Goal: Information Seeking & Learning: Check status

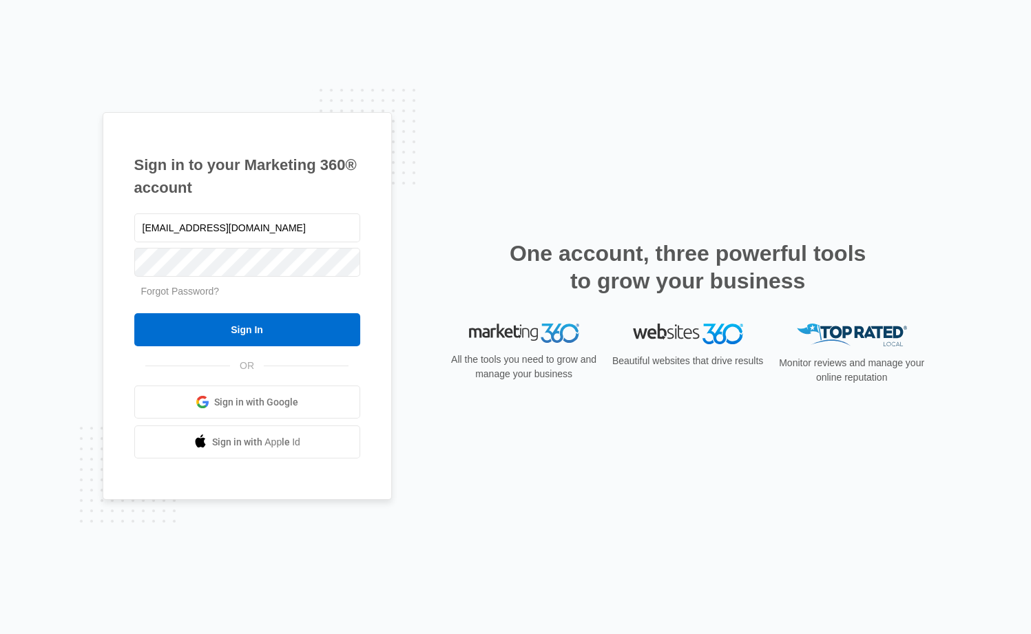
click at [222, 335] on input "Sign In" at bounding box center [247, 329] width 226 height 33
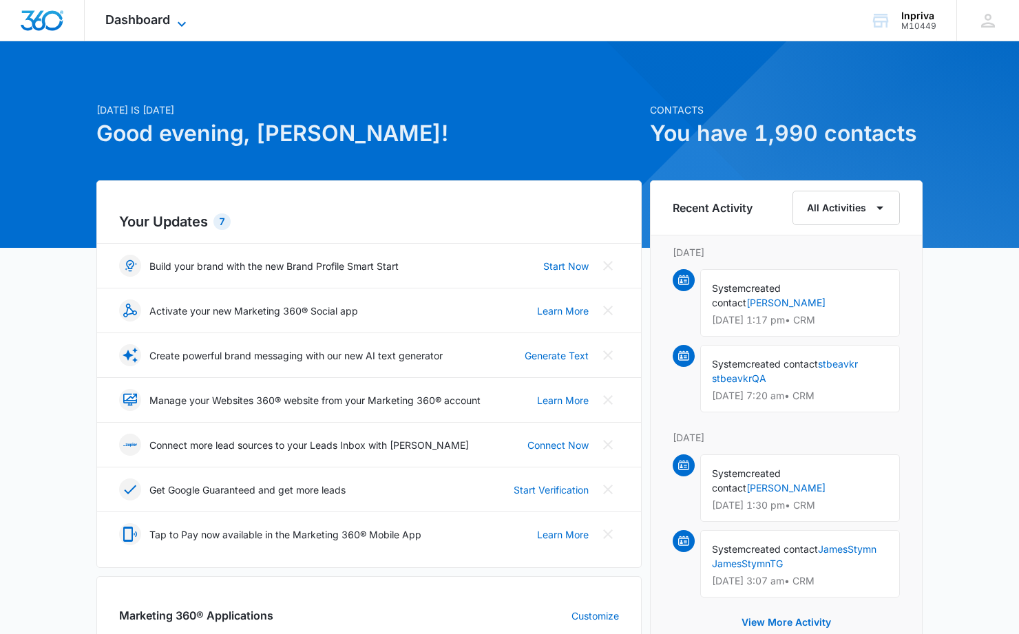
click at [175, 24] on icon at bounding box center [182, 24] width 17 height 17
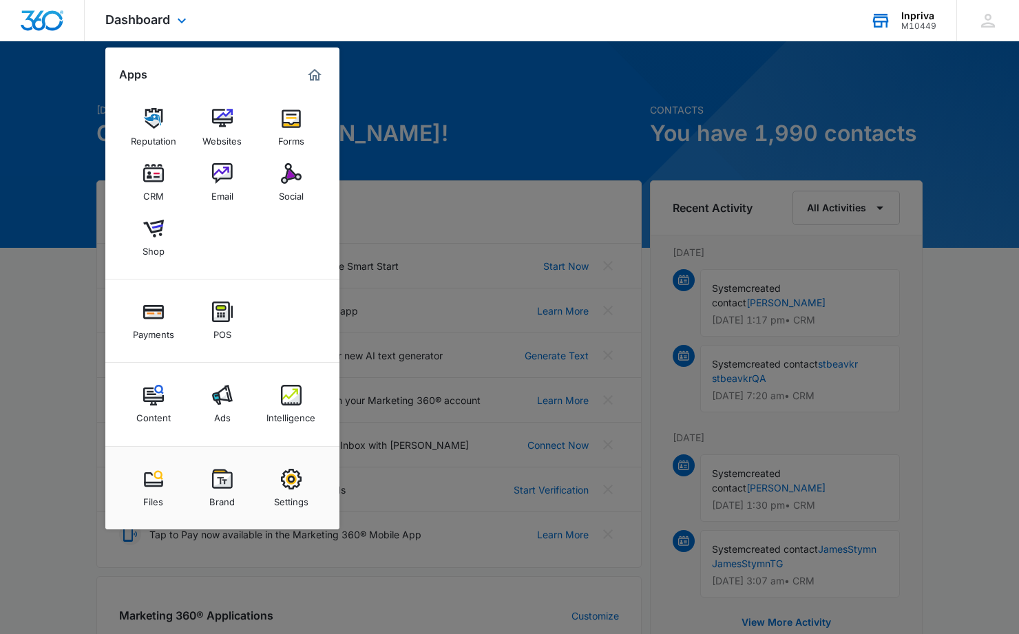
click at [920, 19] on div "Inpriva" at bounding box center [919, 15] width 35 height 11
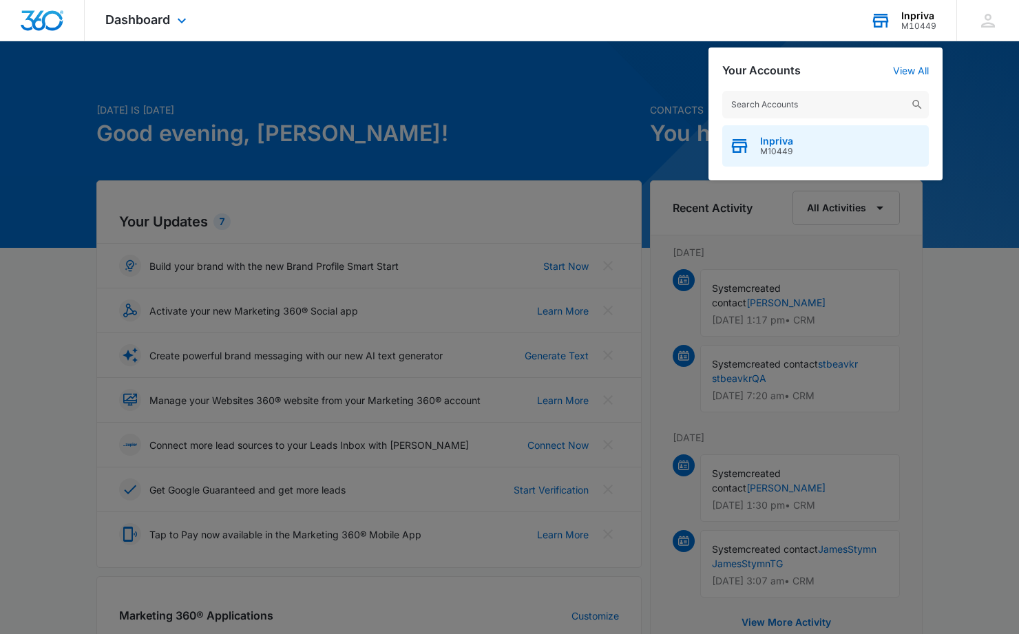
click at [764, 142] on span "Inpriva" at bounding box center [776, 141] width 33 height 11
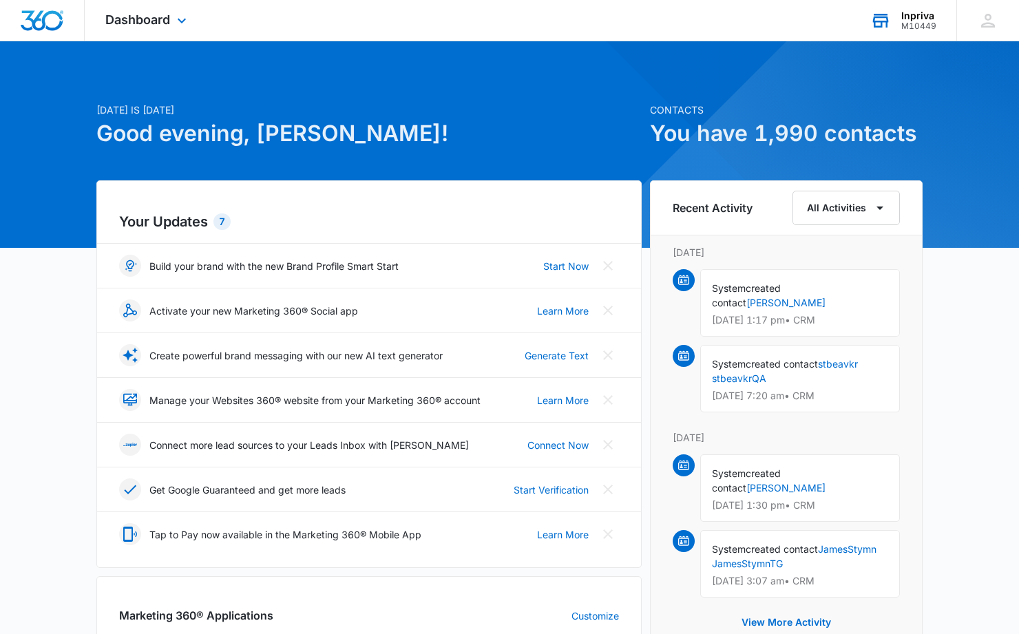
click at [45, 17] on img "Dashboard" at bounding box center [42, 20] width 44 height 21
click at [878, 207] on icon "button" at bounding box center [880, 208] width 17 height 17
click at [842, 276] on div "Account" at bounding box center [839, 274] width 55 height 10
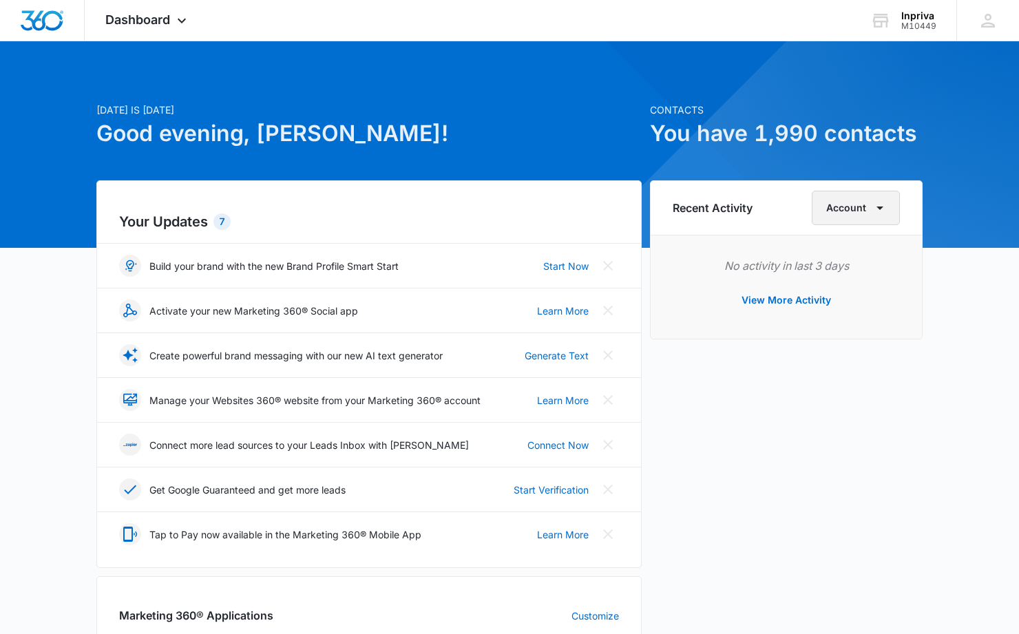
click at [879, 209] on icon "button" at bounding box center [880, 208] width 17 height 17
click at [860, 357] on div "Payments" at bounding box center [858, 356] width 55 height 10
click at [880, 206] on icon "button" at bounding box center [880, 208] width 17 height 17
click at [853, 269] on div "Account" at bounding box center [850, 274] width 55 height 10
click at [787, 300] on button "View More Activity" at bounding box center [786, 300] width 117 height 33
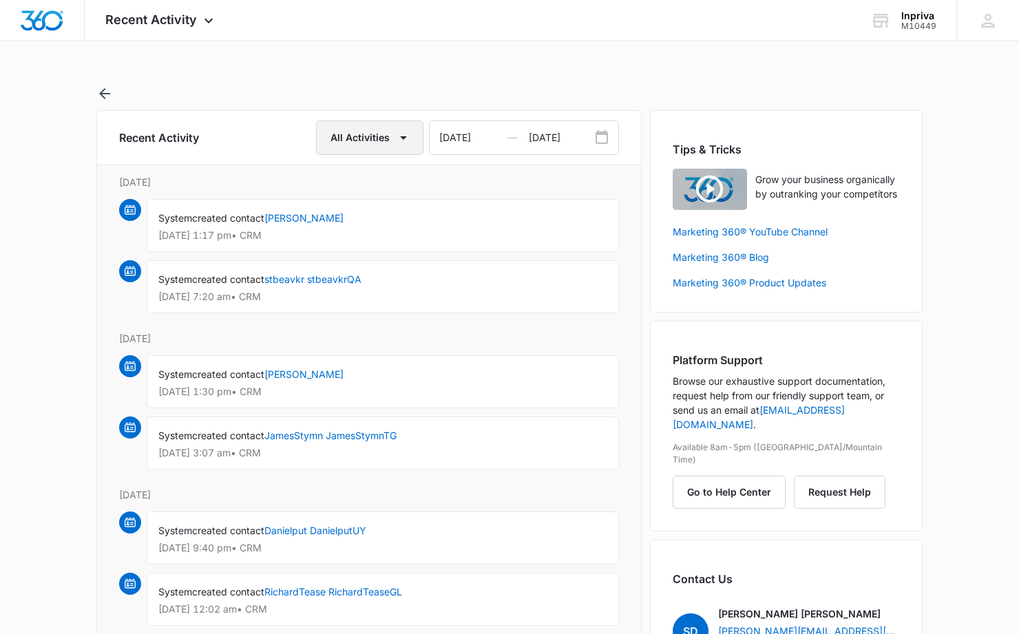
click at [400, 137] on icon "button" at bounding box center [403, 137] width 17 height 17
click at [371, 205] on div "Account" at bounding box center [362, 203] width 55 height 10
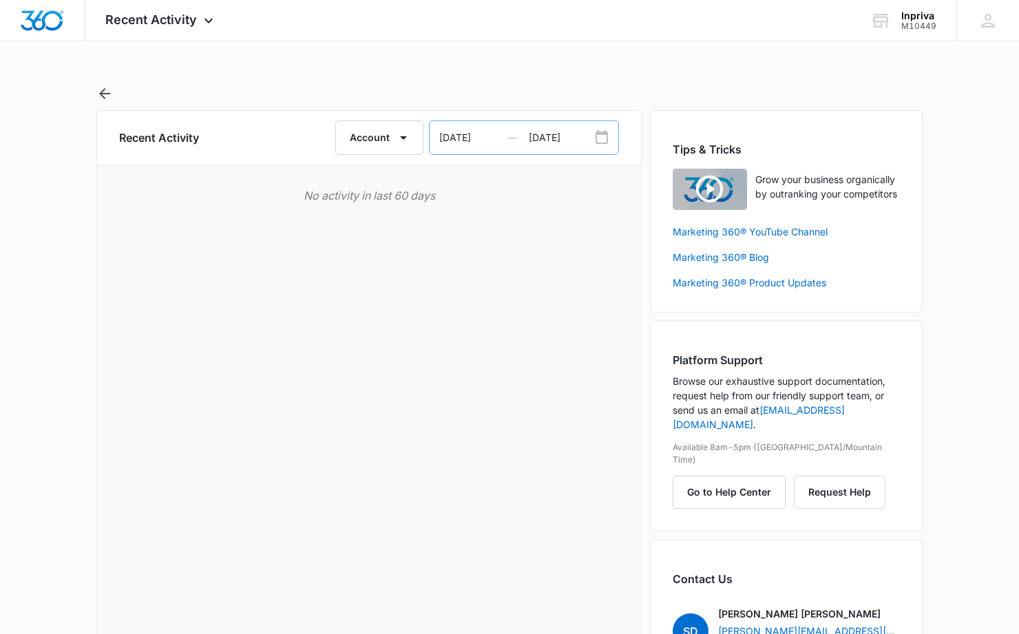
click at [605, 139] on icon "Date Range Input Group" at bounding box center [602, 137] width 17 height 17
select select "2025"
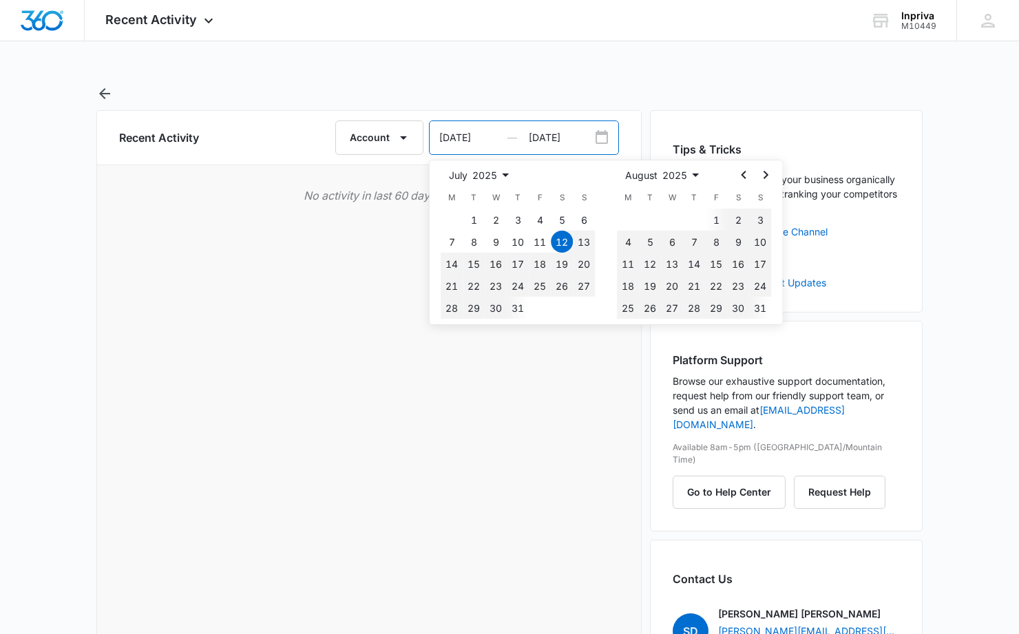
click at [486, 136] on input "07/12/2025" at bounding box center [479, 137] width 99 height 33
click at [473, 167] on select "1925 1926 1927 1928 1929 1930 1931 1932 1933 1934 1935 1936 1937 1938 1939 1940…" at bounding box center [493, 175] width 41 height 17
select select "2016"
click option "2016" at bounding box center [0, 0] width 0 height 0
select select "2016"
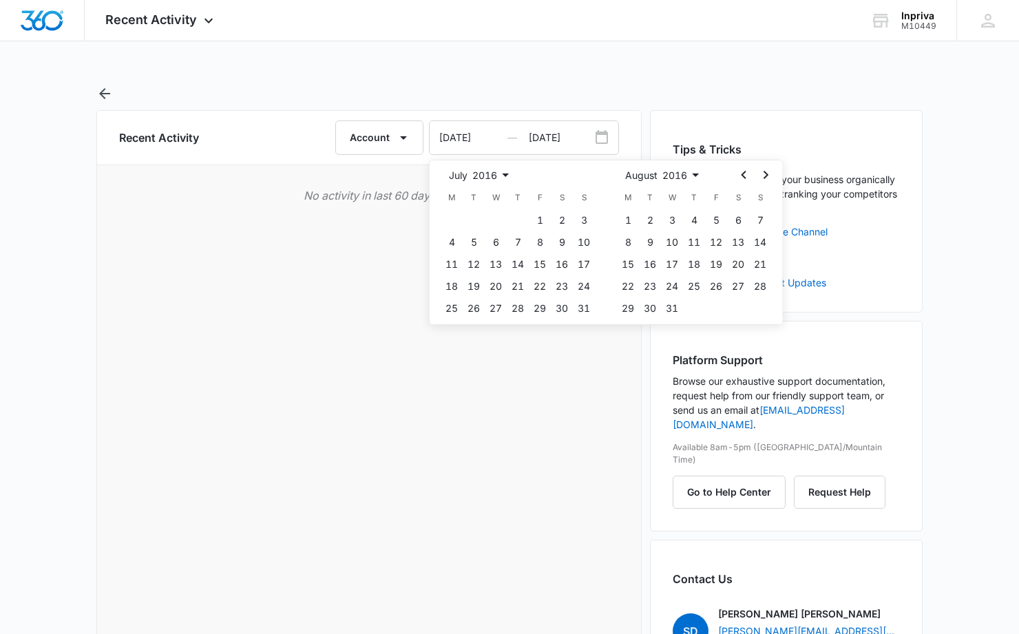
click at [473, 167] on select "1925 1926 1927 1928 1929 1930 1931 1932 1933 1934 1935 1936 1937 1938 1939 1940…" at bounding box center [493, 175] width 41 height 17
click at [770, 175] on icon "Go to the Next Month" at bounding box center [766, 175] width 17 height 17
click at [769, 175] on icon "Go to the Next Month" at bounding box center [766, 175] width 17 height 17
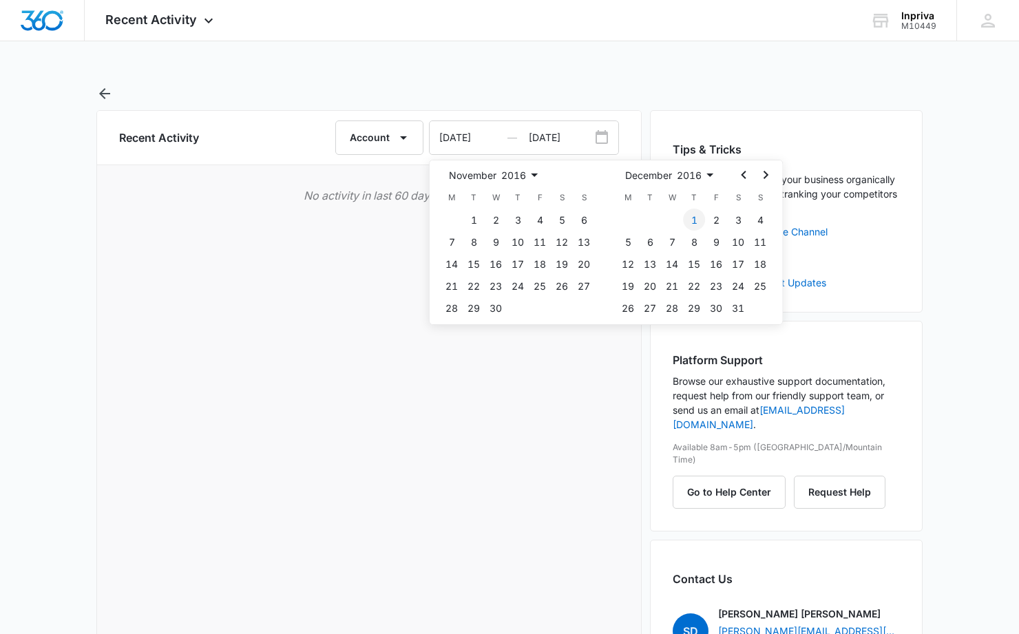
click at [694, 219] on button "1" at bounding box center [694, 220] width 22 height 22
type input "12/01/2016"
select select "2017"
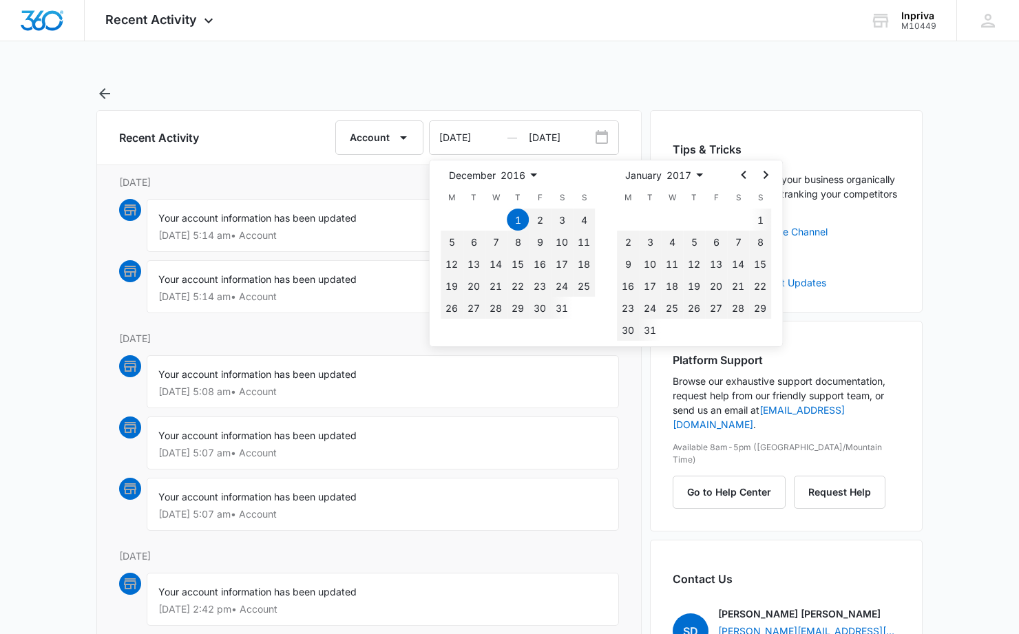
click at [249, 87] on link at bounding box center [509, 93] width 827 height 17
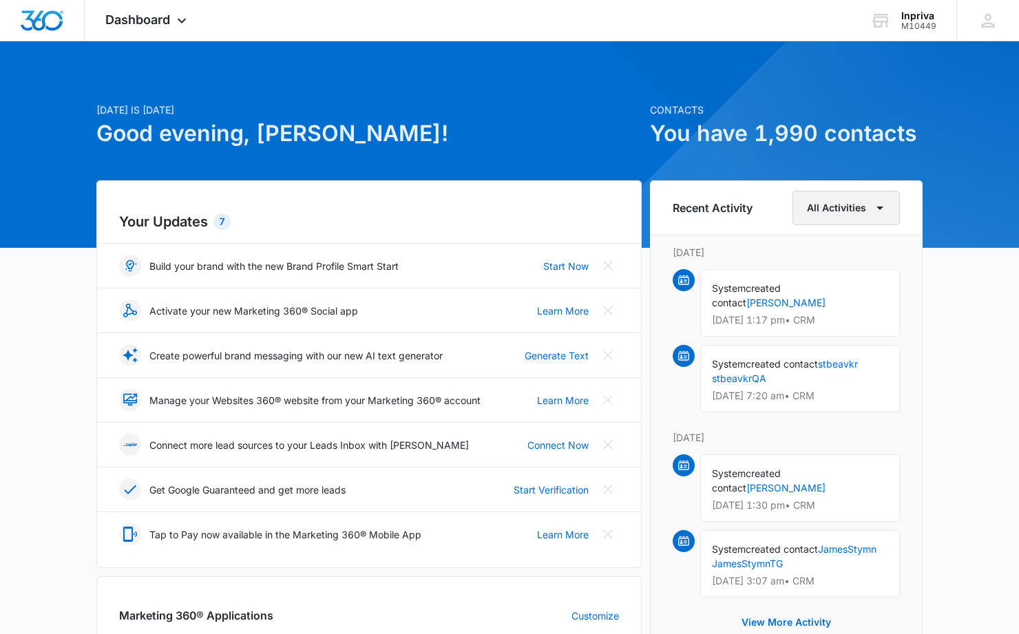
click at [882, 208] on icon "button" at bounding box center [880, 208] width 7 height 3
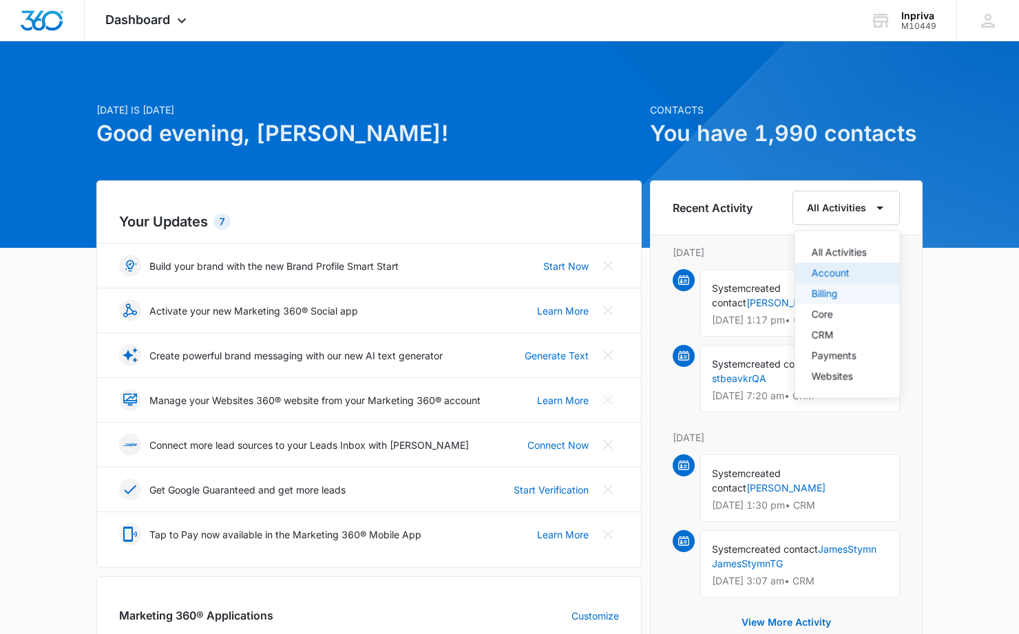
drag, startPoint x: 846, startPoint y: 274, endPoint x: 863, endPoint y: 285, distance: 20.4
click at [863, 285] on div "All Activities Account Billing Core CRM Payments Websites" at bounding box center [848, 315] width 106 height 168
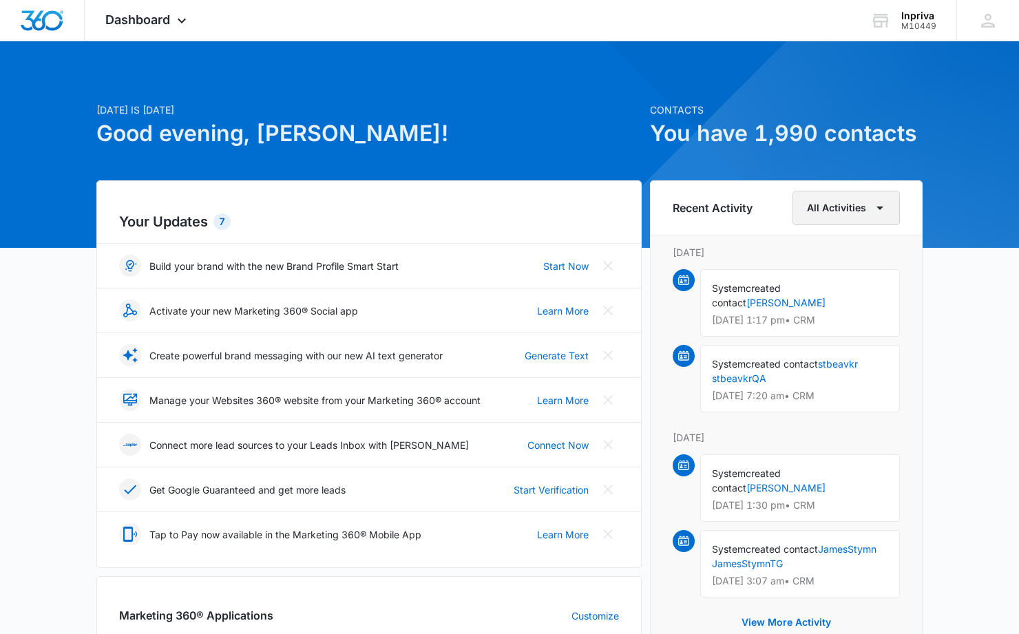
click at [878, 206] on icon "button" at bounding box center [880, 208] width 17 height 17
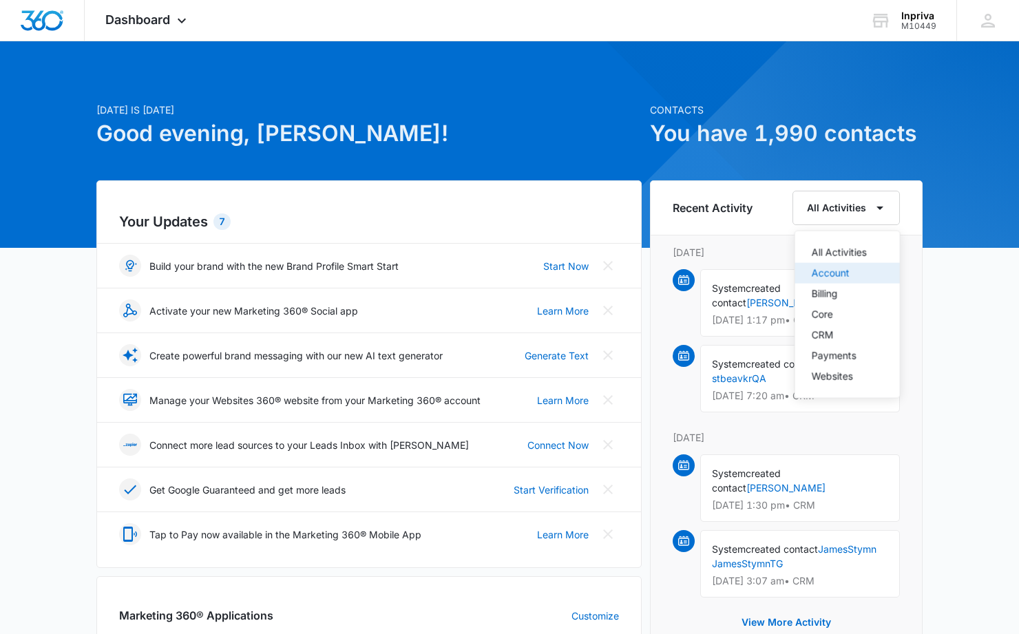
click at [844, 272] on div "Account" at bounding box center [839, 274] width 55 height 10
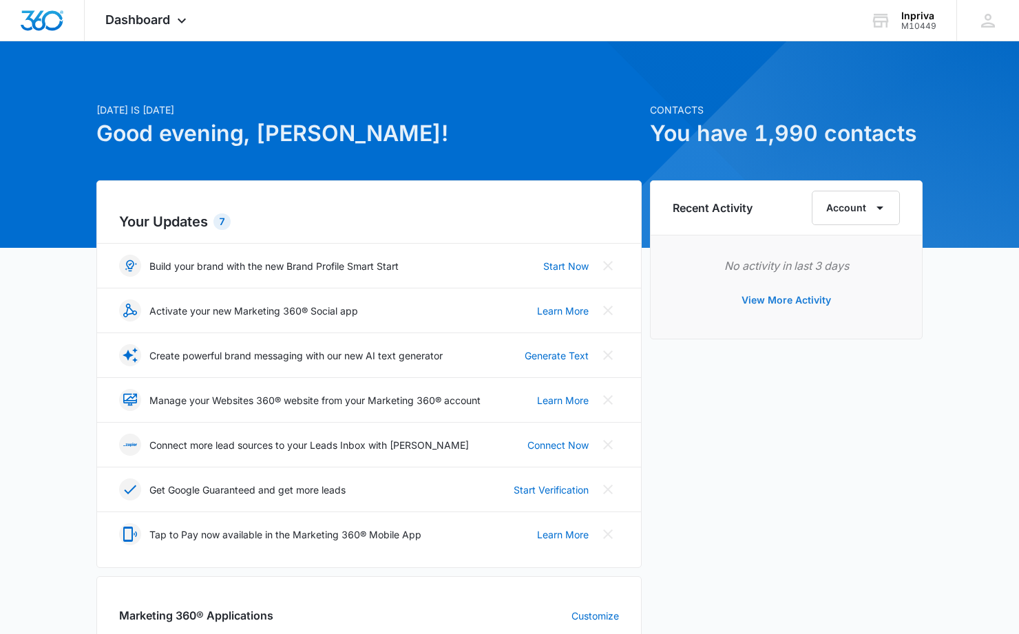
click at [767, 301] on button "View More Activity" at bounding box center [786, 300] width 117 height 33
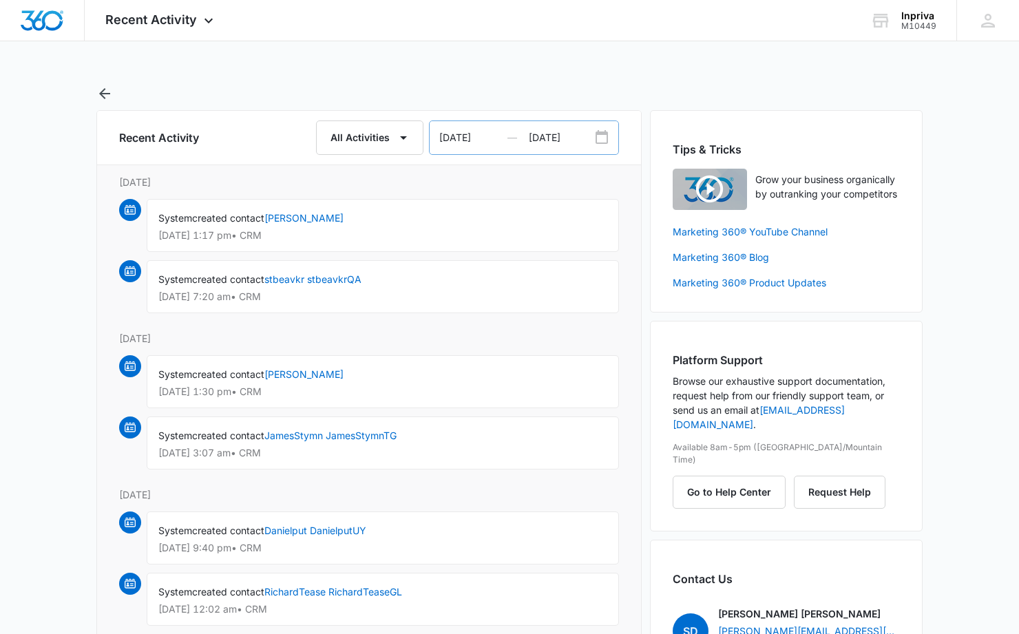
select select "2025"
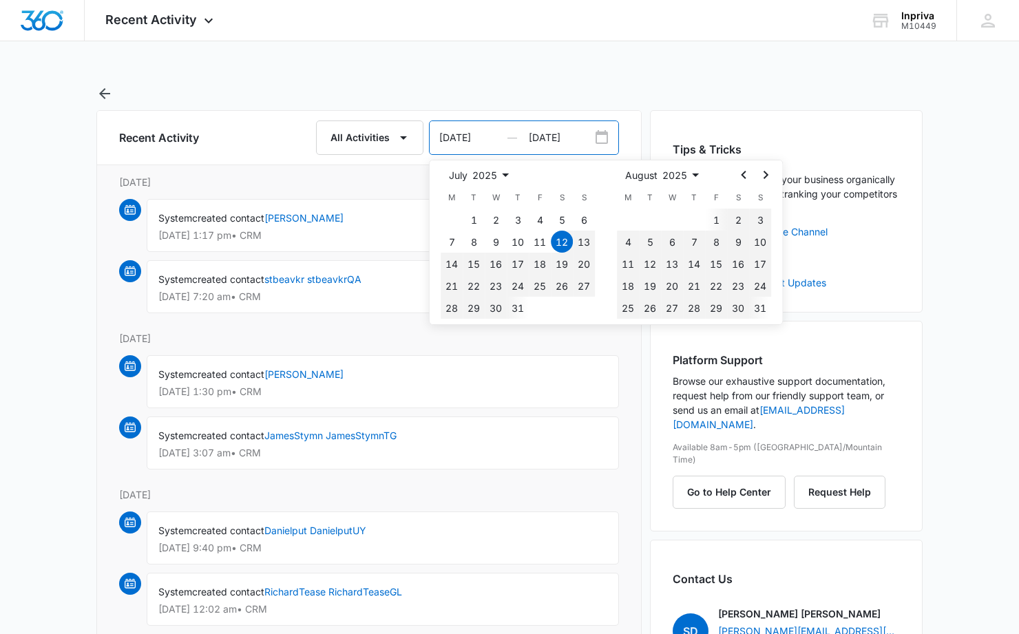
drag, startPoint x: 450, startPoint y: 137, endPoint x: 439, endPoint y: 136, distance: 11.0
click at [439, 136] on input "07/12/2025" at bounding box center [479, 137] width 99 height 33
type input "09/10/2025"
type input "12/12/2025"
select select "2026"
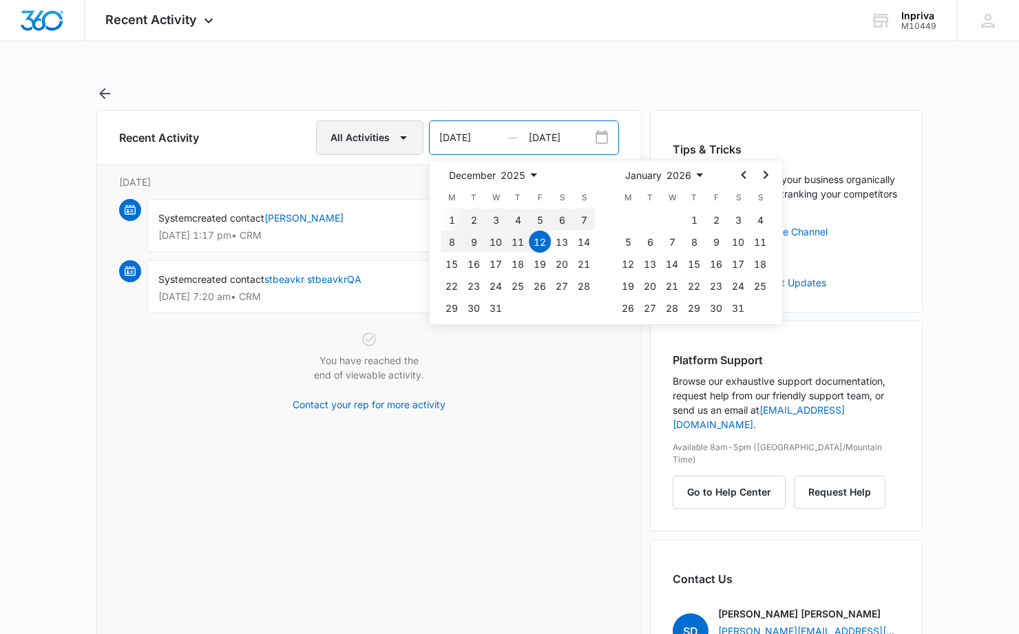
type input "09/10/2025"
click at [404, 135] on icon "button" at bounding box center [403, 137] width 17 height 17
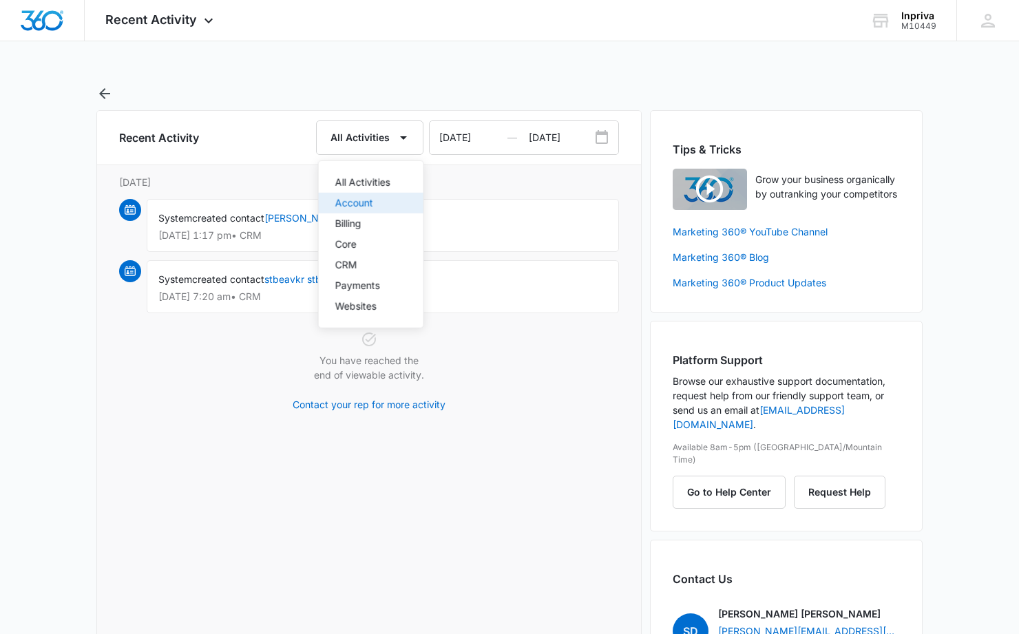
click at [350, 202] on div "Account" at bounding box center [362, 203] width 55 height 10
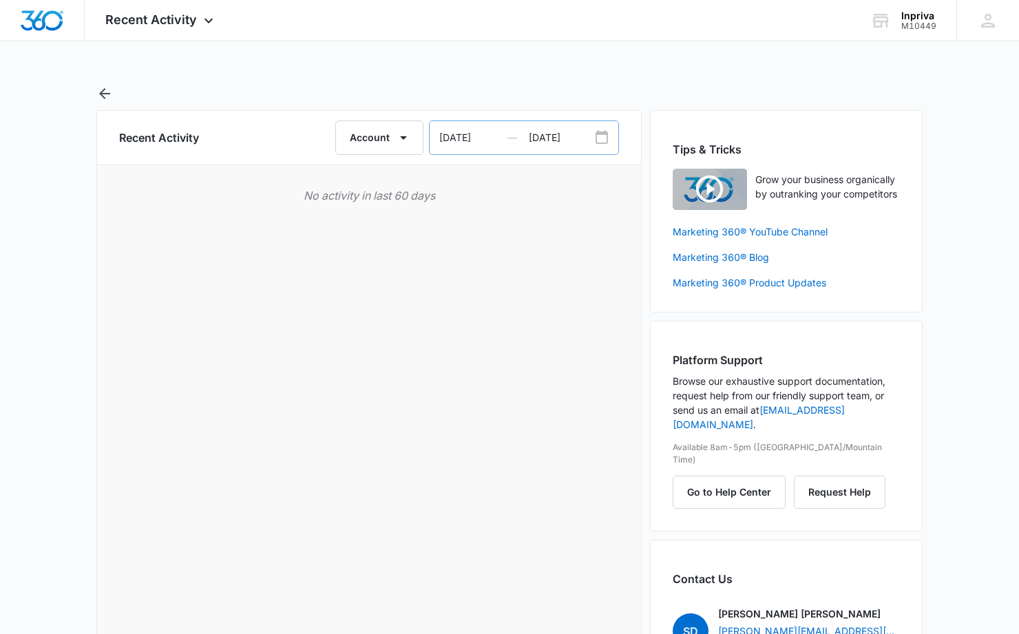
select select "2025"
select select "2026"
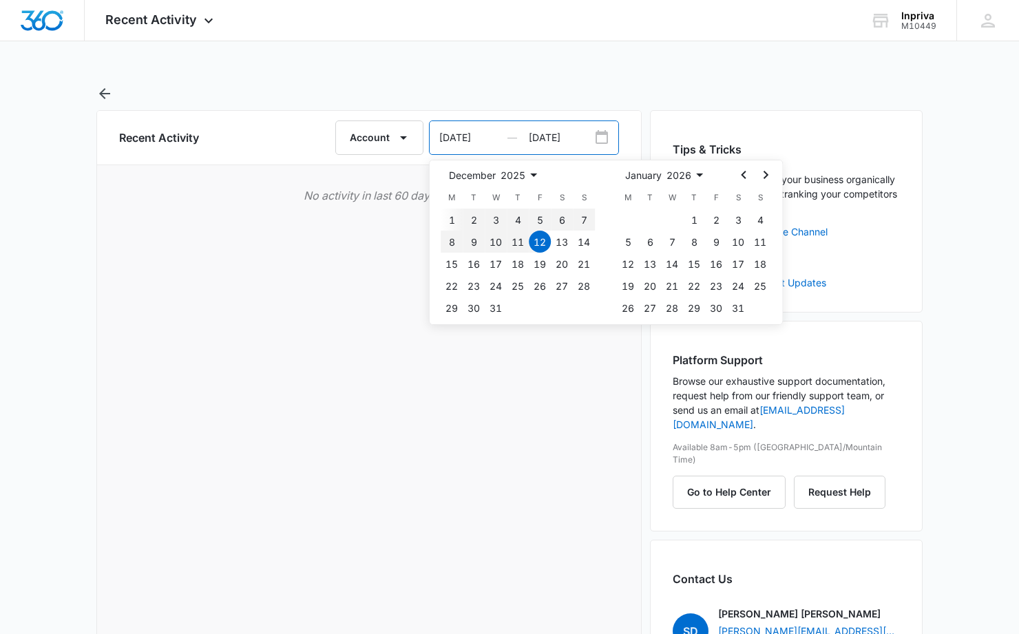
drag, startPoint x: 450, startPoint y: 136, endPoint x: 426, endPoint y: 136, distance: 24.8
click at [430, 136] on input "09/10/2025" at bounding box center [479, 137] width 99 height 33
drag, startPoint x: 492, startPoint y: 135, endPoint x: 481, endPoint y: 136, distance: 11.1
click at [481, 136] on input "12/10/2025" at bounding box center [479, 137] width 99 height 33
type input "12/10/2016"
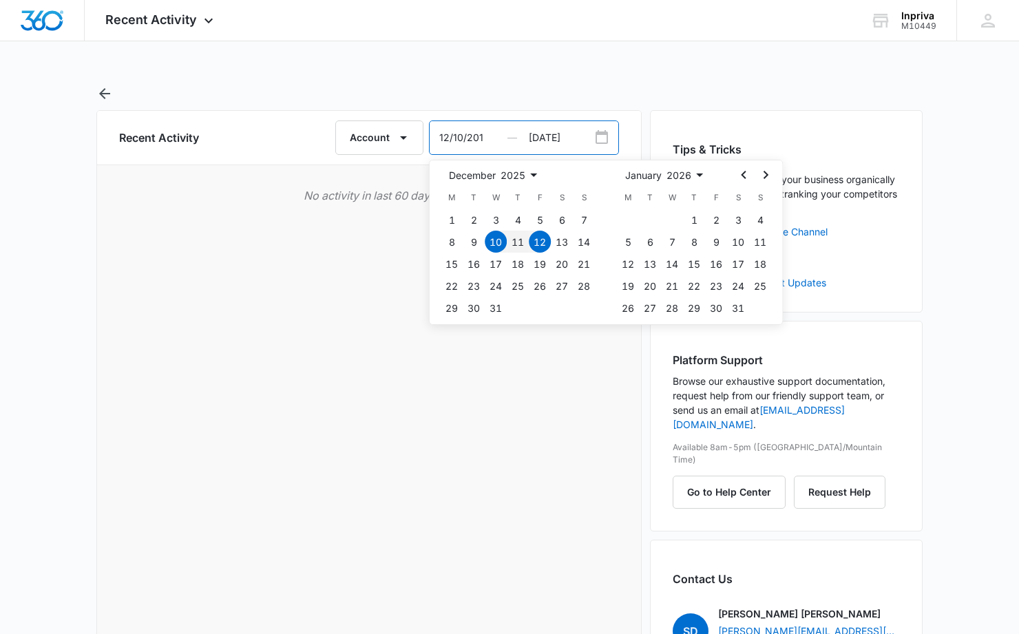
select select "2016"
select select "2017"
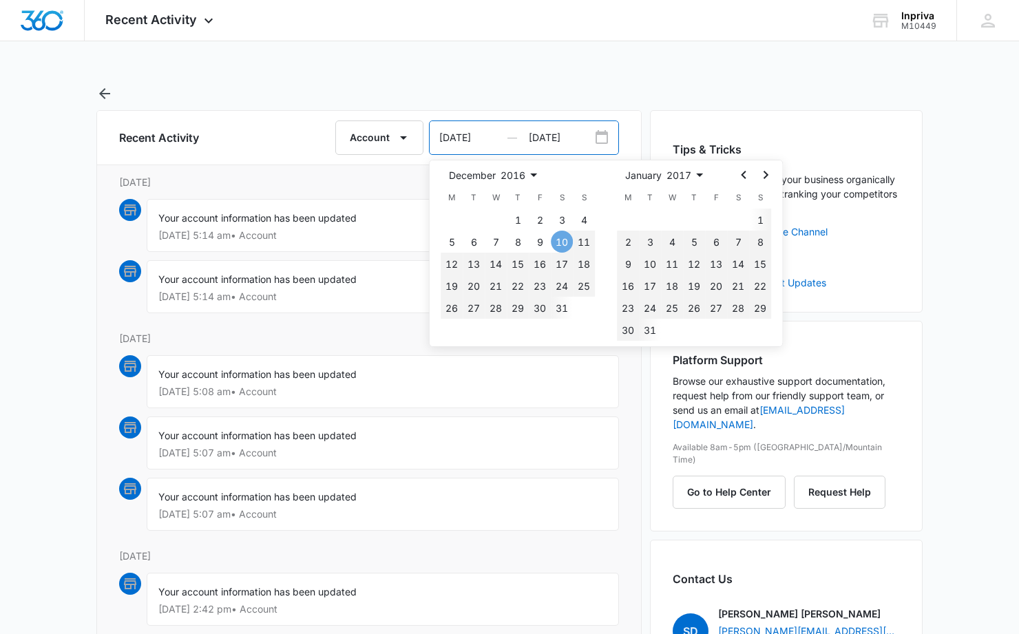
type input "12/10/2016"
click at [560, 239] on button "10" at bounding box center [562, 242] width 22 height 22
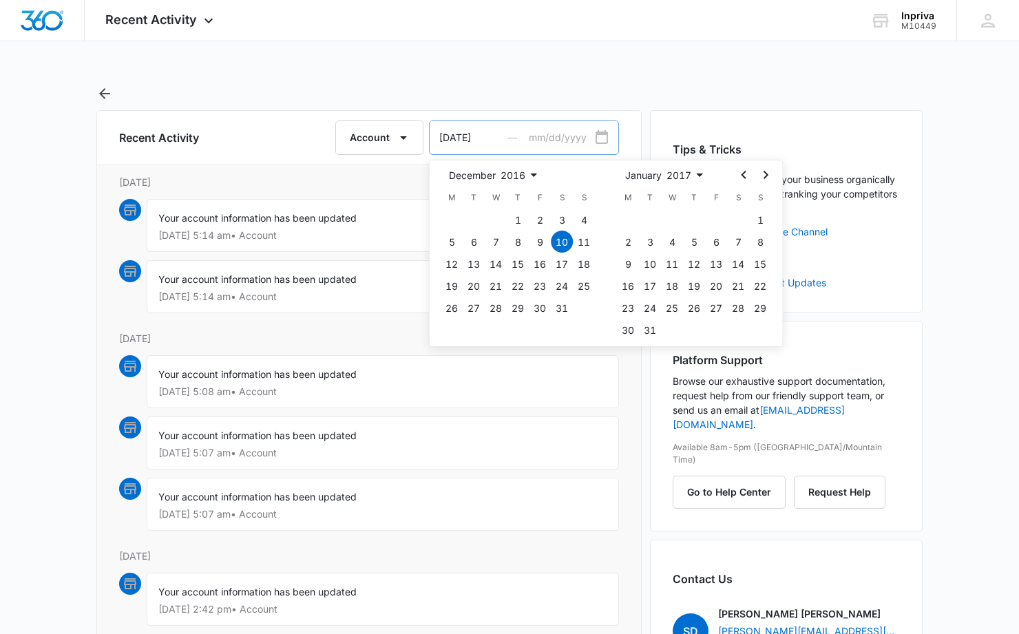
click at [599, 137] on icon "Date Range Input Group" at bounding box center [602, 137] width 17 height 17
click at [561, 240] on button "10" at bounding box center [562, 242] width 22 height 22
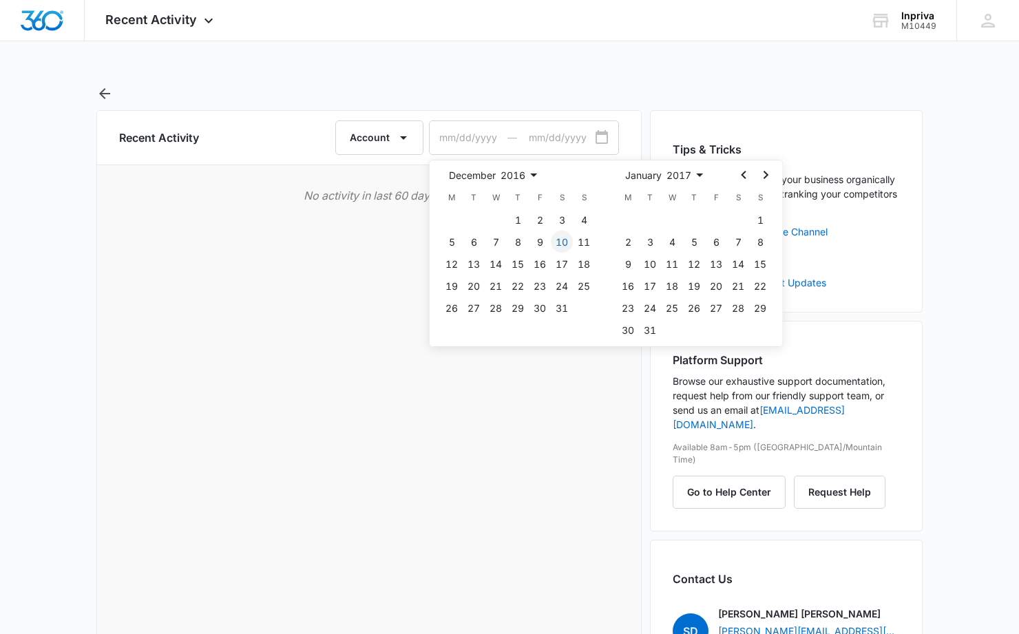
click at [561, 240] on button "10" at bounding box center [562, 242] width 22 height 22
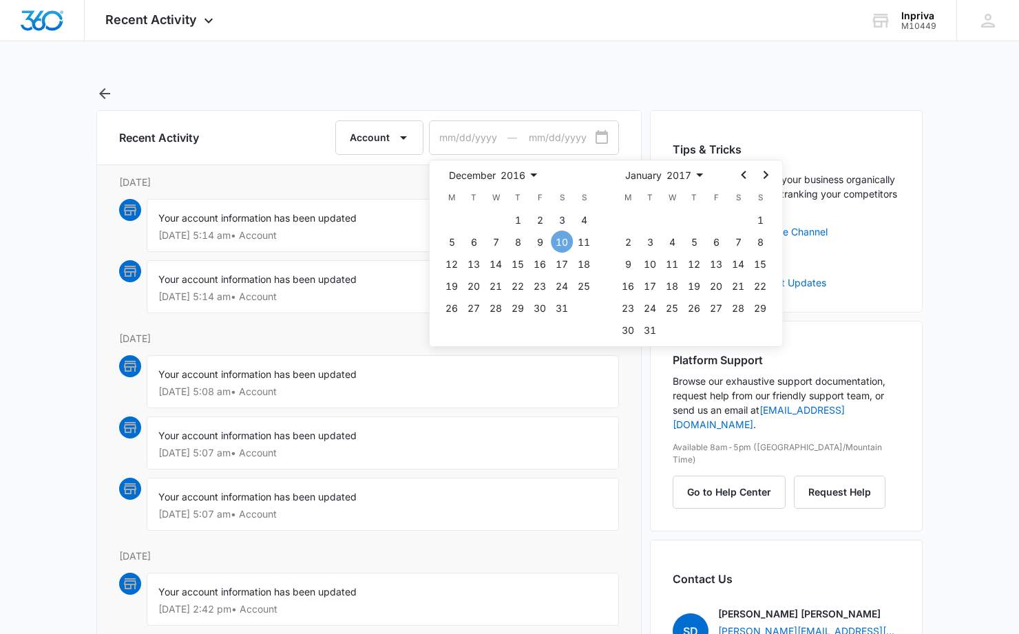
type input "12/10/2016"
click at [563, 136] on input "Date Range To" at bounding box center [574, 137] width 90 height 33
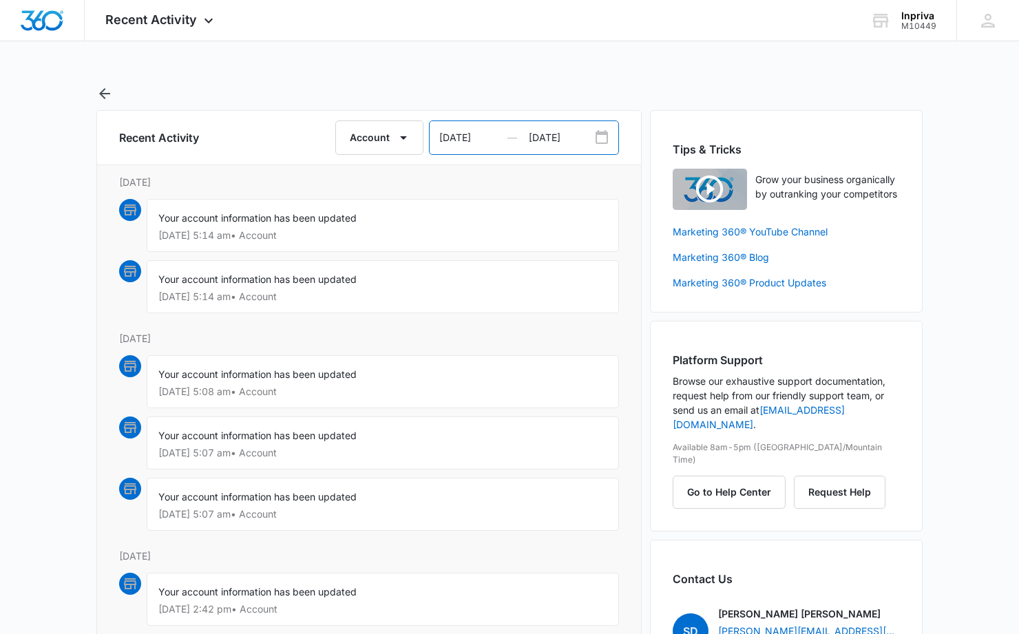
type input "09/10/2025"
click at [35, 297] on main "Recent Activity Account 12/10/2016 — 09/10/2025 Monday, June 12th 2023 Your acc…" at bounding box center [509, 551] width 1019 height 932
click at [402, 136] on icon "button" at bounding box center [403, 137] width 17 height 17
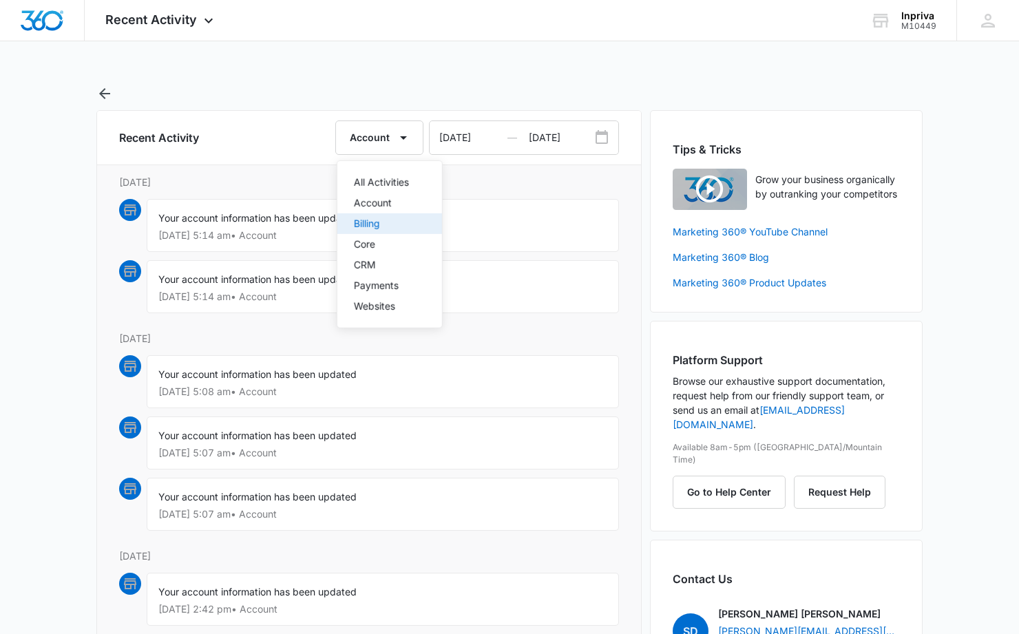
click at [366, 223] on div "Billing" at bounding box center [381, 224] width 55 height 10
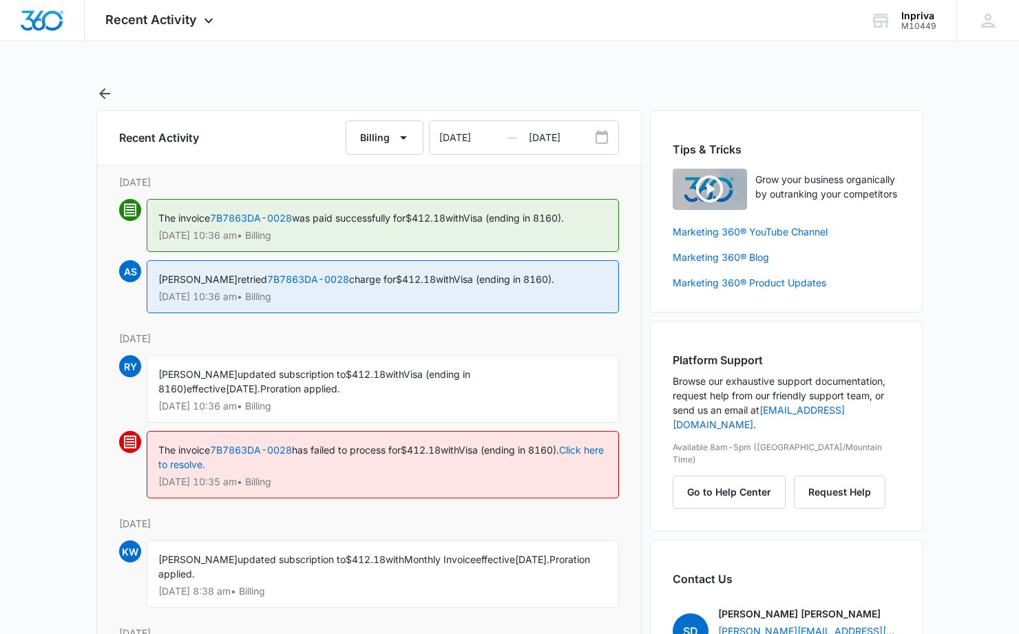
click at [406, 137] on icon "button" at bounding box center [403, 137] width 7 height 3
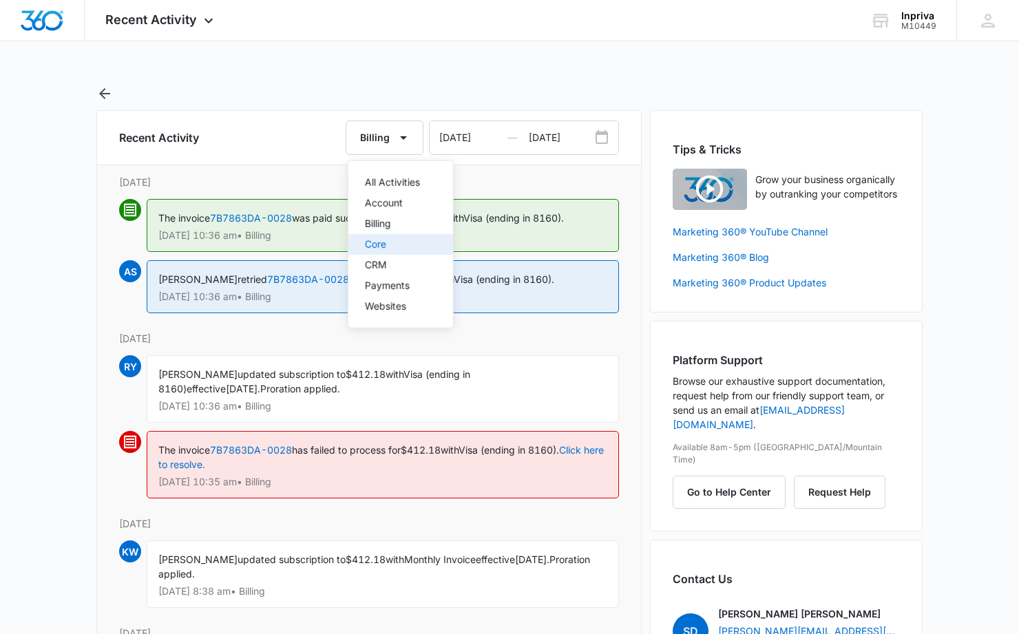
click at [377, 244] on div "Core" at bounding box center [392, 245] width 55 height 10
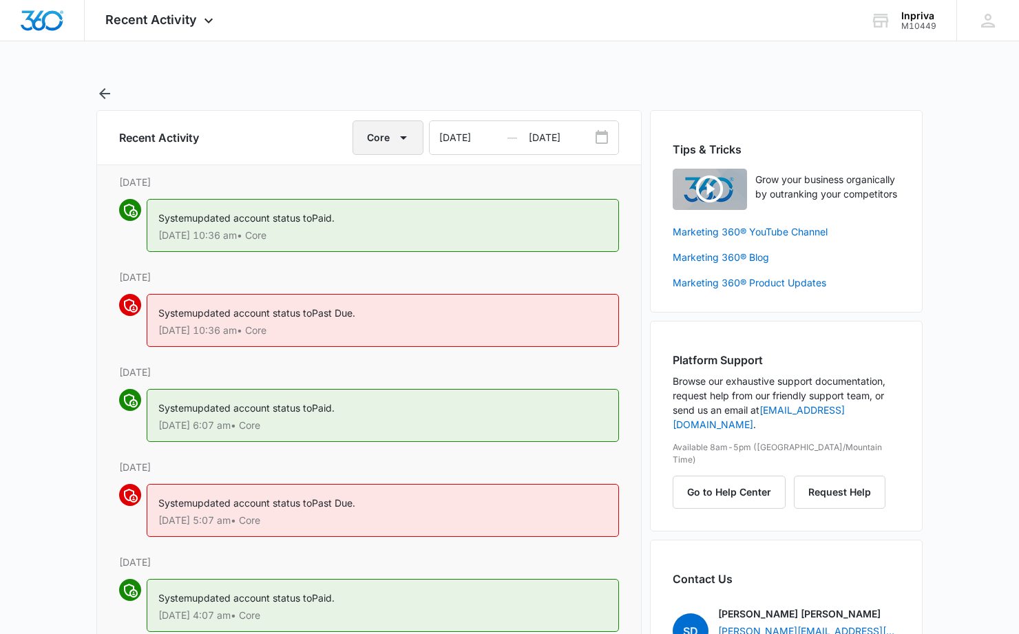
click at [401, 141] on icon "button" at bounding box center [403, 137] width 17 height 17
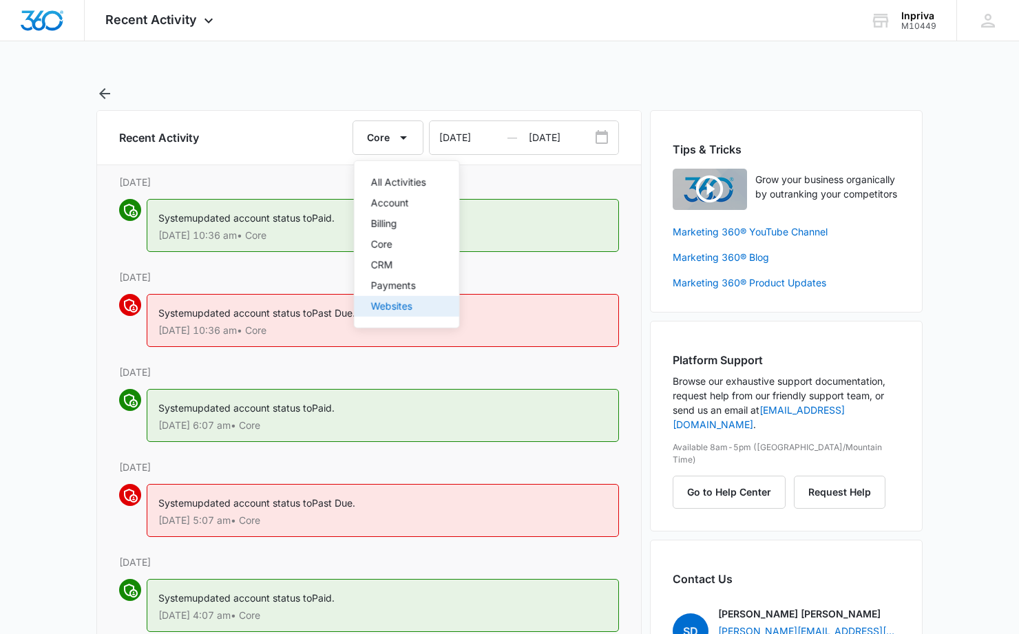
click at [404, 306] on div "Websites" at bounding box center [398, 307] width 55 height 10
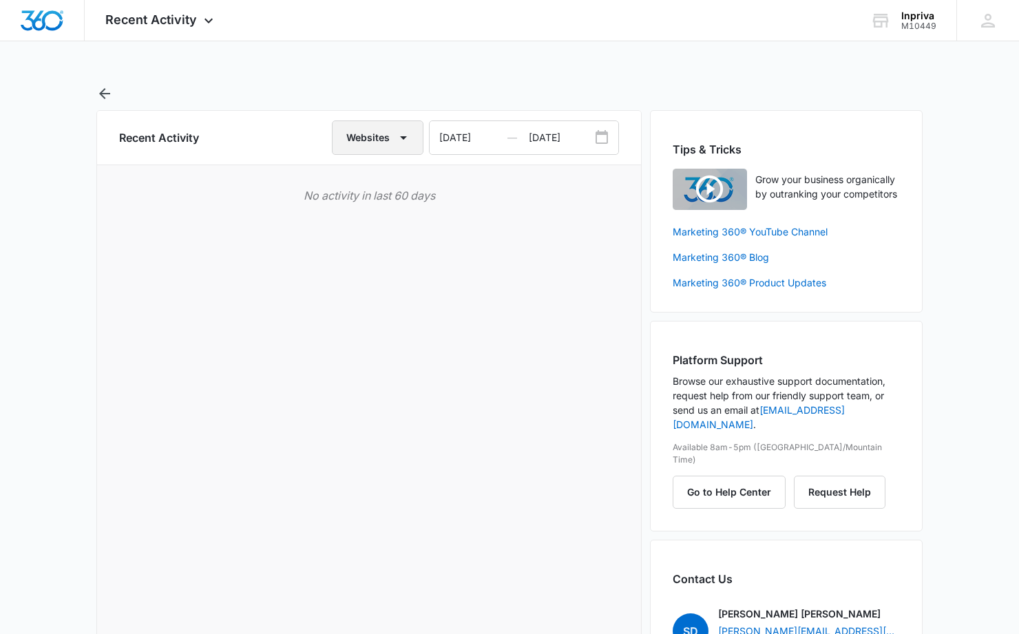
click at [404, 136] on icon "button" at bounding box center [403, 137] width 17 height 17
click at [406, 141] on icon "button" at bounding box center [403, 137] width 17 height 17
click at [369, 288] on div "Payments" at bounding box center [377, 286] width 55 height 10
click at [369, 288] on div "Recent Activity Payments 12/10/2016 — 09/10/2025 Loading" at bounding box center [369, 420] width 546 height 621
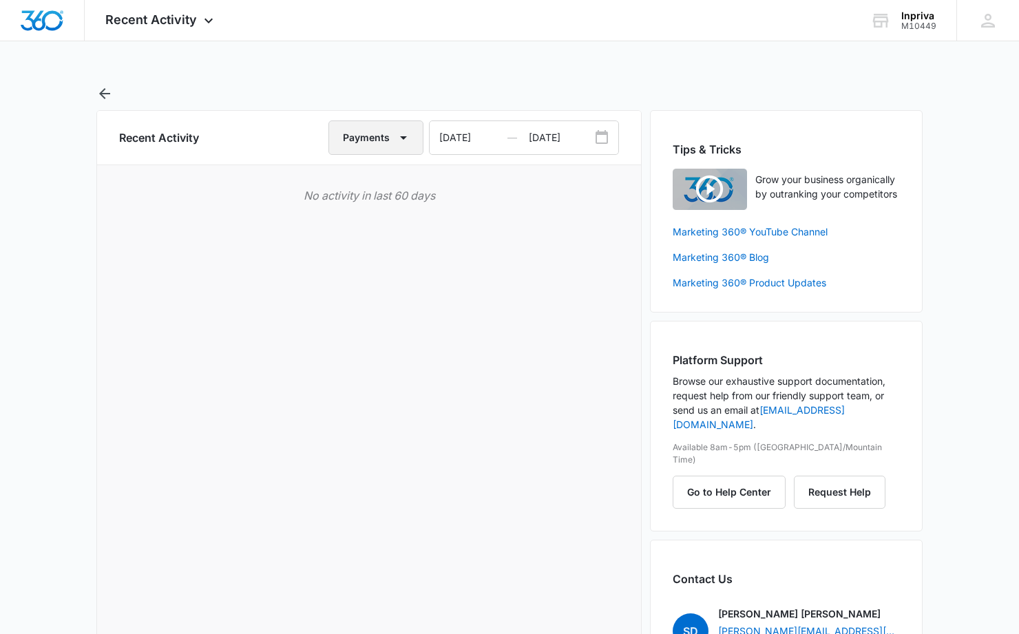
click at [405, 139] on icon "button" at bounding box center [403, 137] width 17 height 17
click at [372, 264] on div "CRM" at bounding box center [374, 265] width 55 height 10
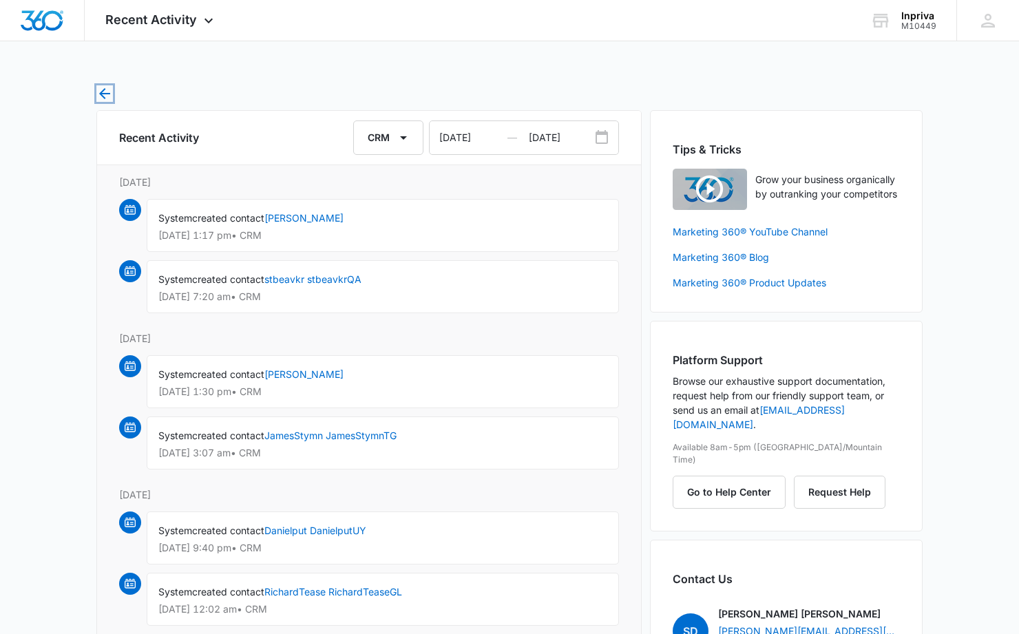
click at [106, 96] on icon "button" at bounding box center [104, 93] width 17 height 17
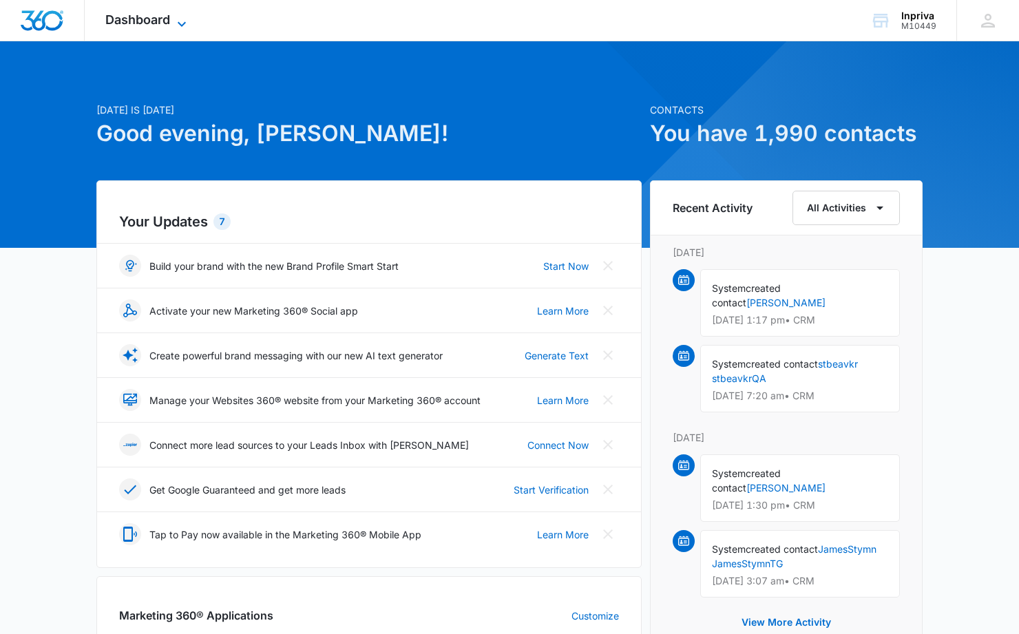
click at [183, 21] on icon at bounding box center [182, 24] width 17 height 17
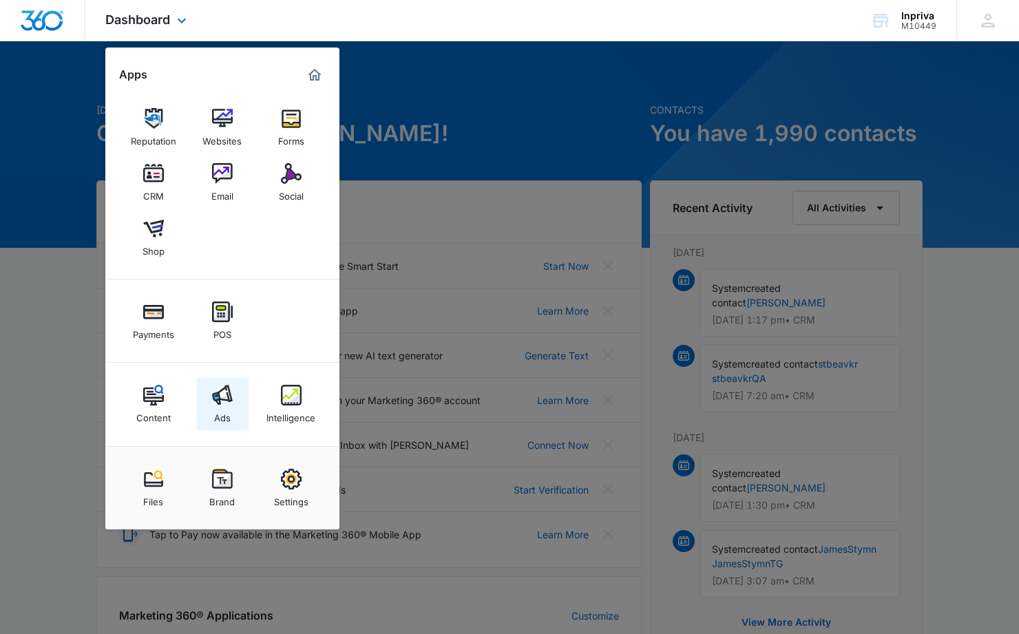
click at [221, 392] on img at bounding box center [222, 395] width 21 height 21
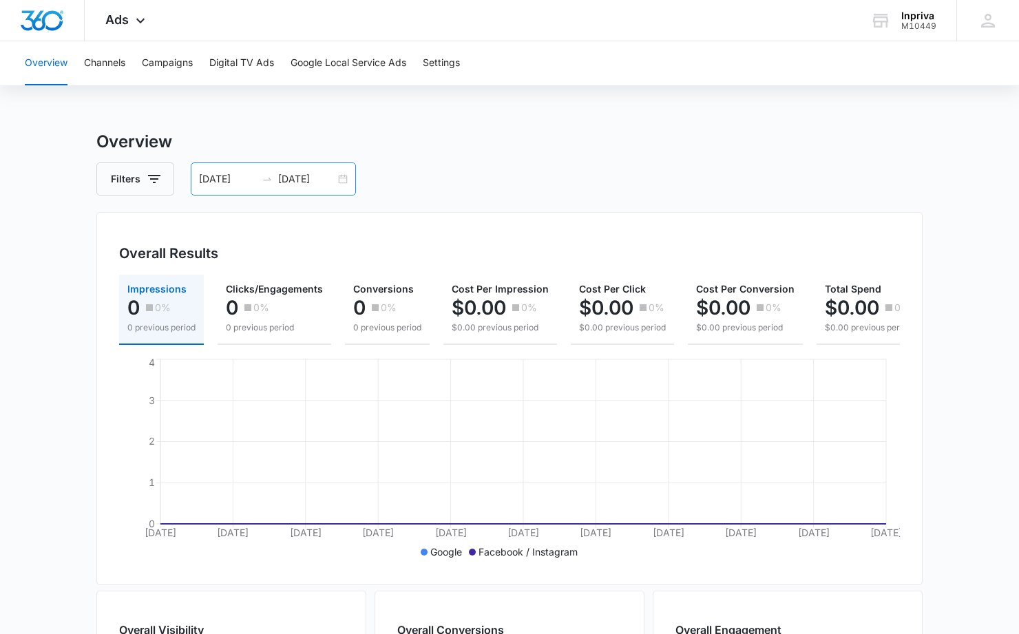
click at [339, 180] on div "08/10/2025 09/09/2025" at bounding box center [273, 179] width 165 height 33
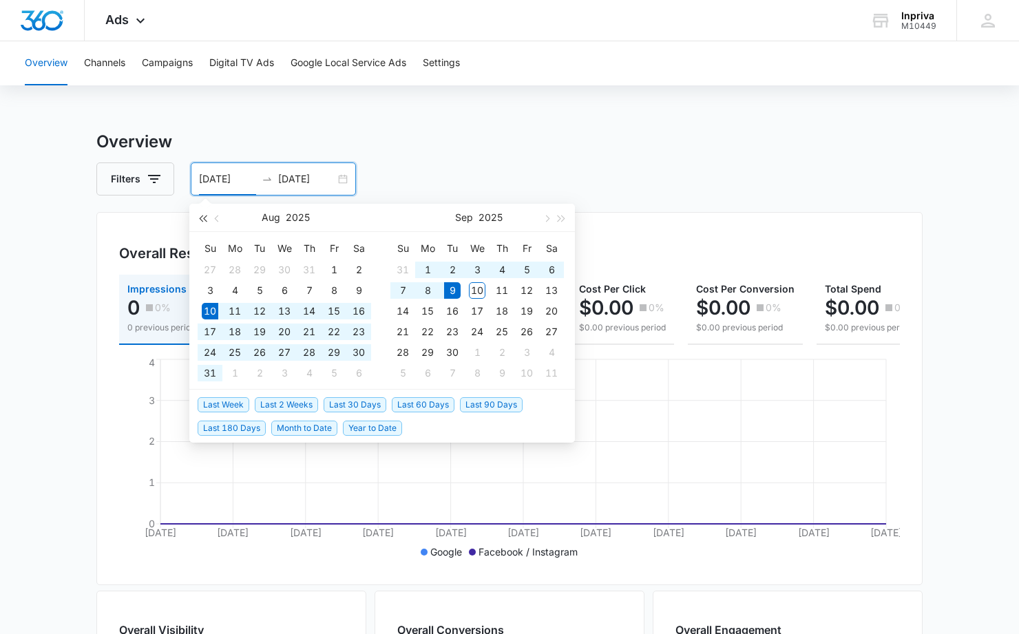
click at [205, 219] on span "button" at bounding box center [202, 218] width 7 height 7
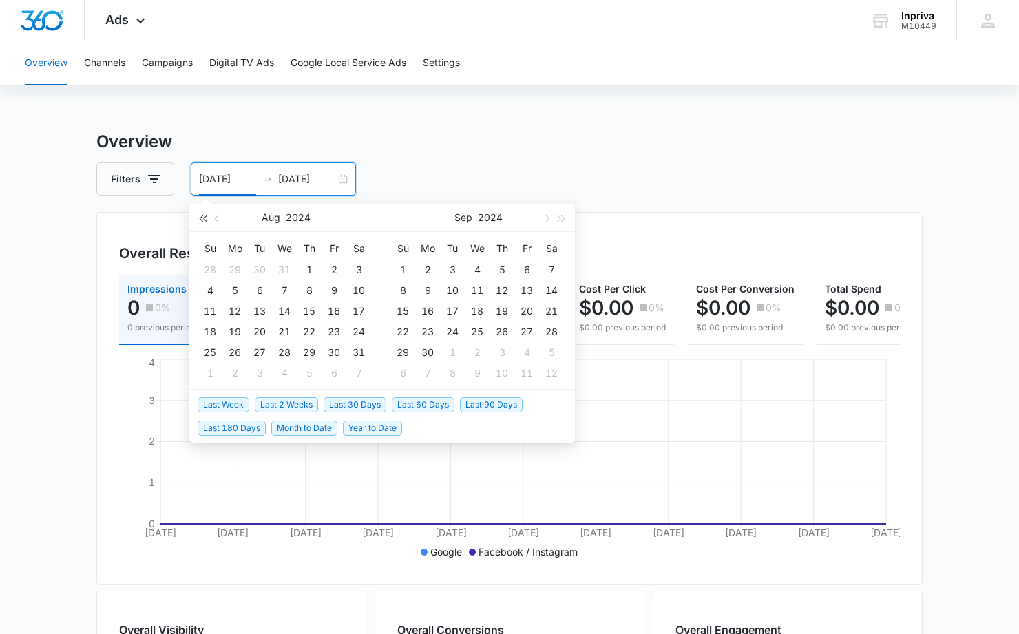
click at [204, 219] on span "button" at bounding box center [202, 218] width 7 height 7
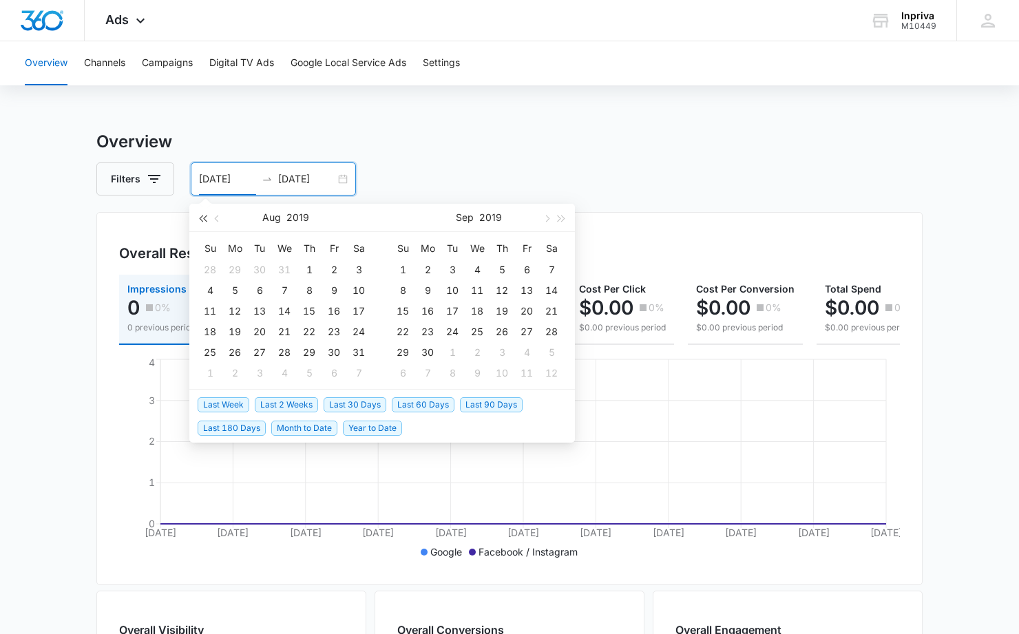
click at [204, 219] on span "button" at bounding box center [202, 218] width 7 height 7
click at [550, 218] on button "button" at bounding box center [546, 218] width 15 height 28
click at [549, 218] on span "button" at bounding box center [546, 218] width 7 height 7
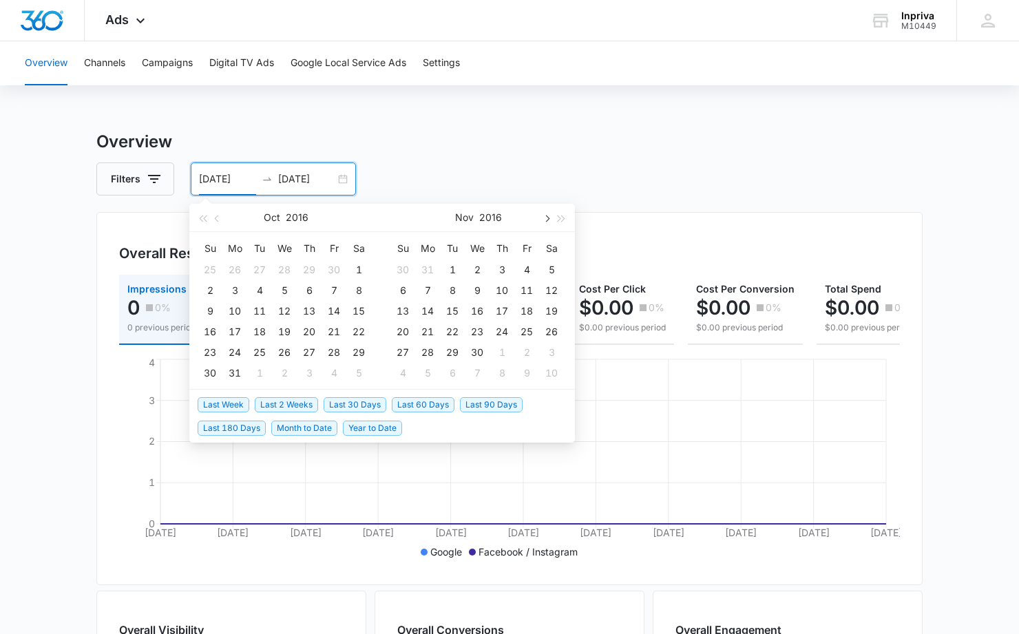
click at [549, 218] on span "button" at bounding box center [546, 218] width 7 height 7
click at [548, 218] on span "button" at bounding box center [546, 218] width 7 height 7
type input "01/01/2017"
click at [402, 268] on div "1" at bounding box center [403, 270] width 17 height 17
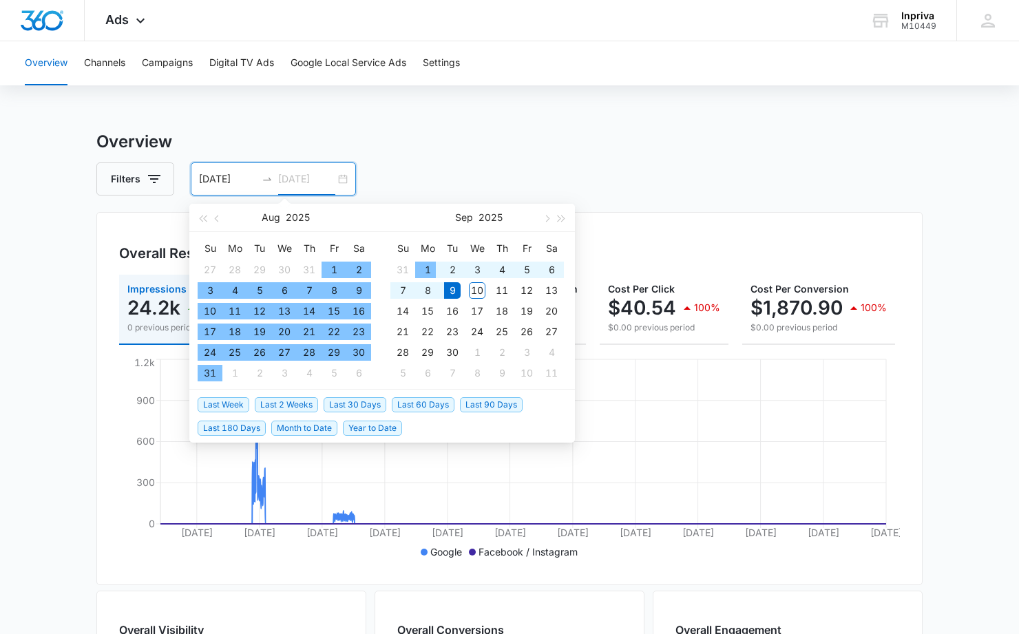
type input "09/09/2025"
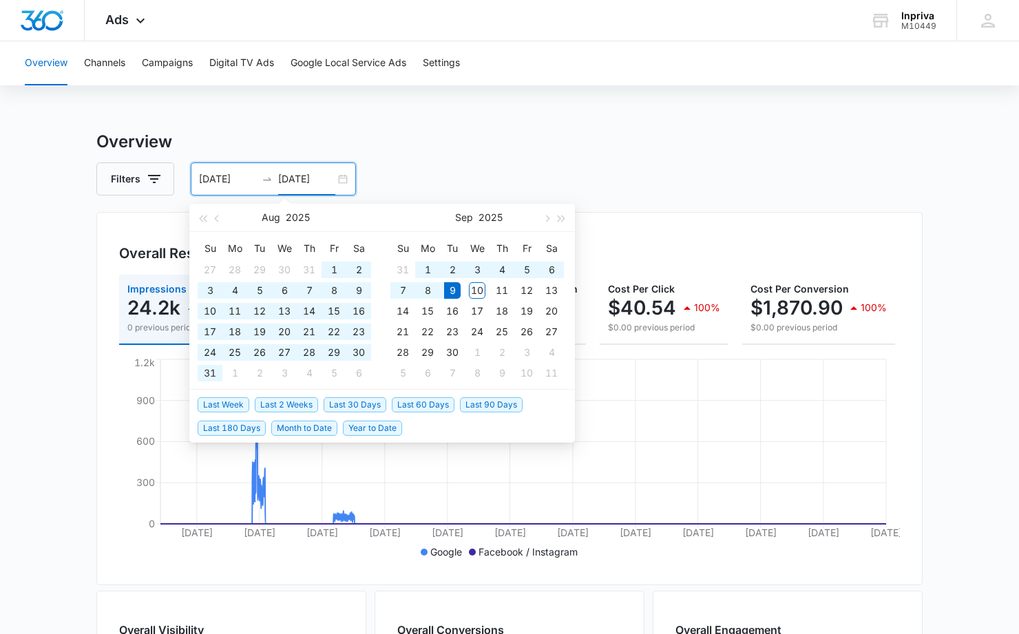
click at [444, 152] on h3 "Overview" at bounding box center [509, 141] width 827 height 25
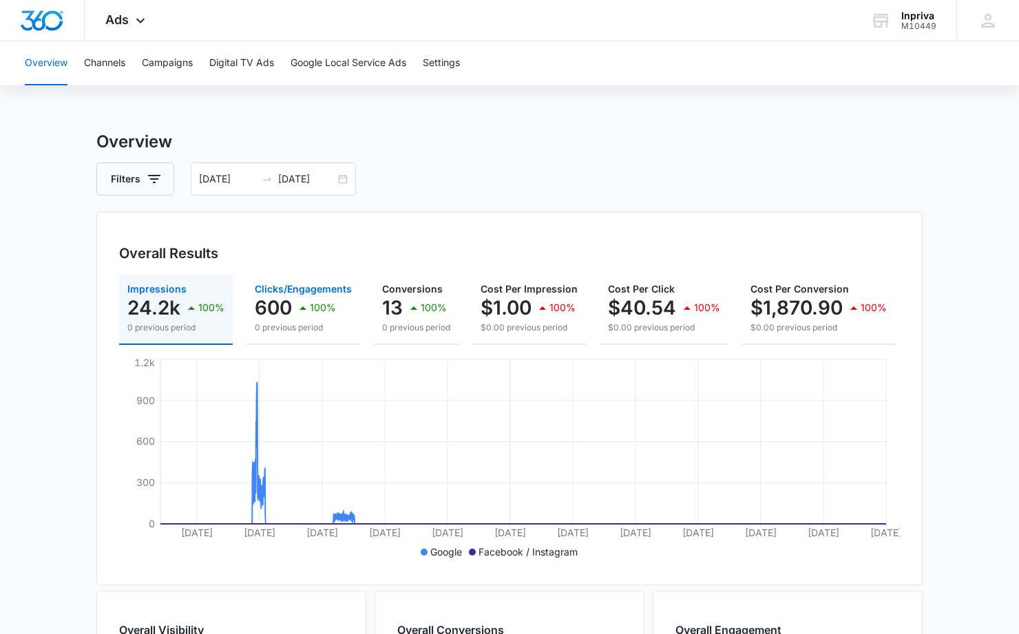
click at [300, 305] on icon "button" at bounding box center [303, 308] width 17 height 17
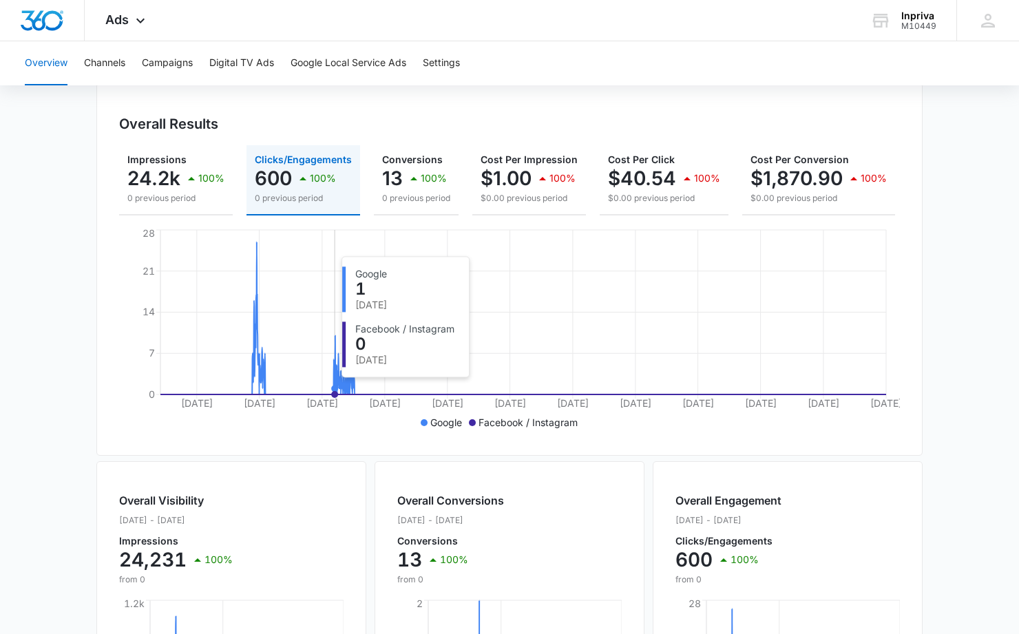
scroll to position [58, 0]
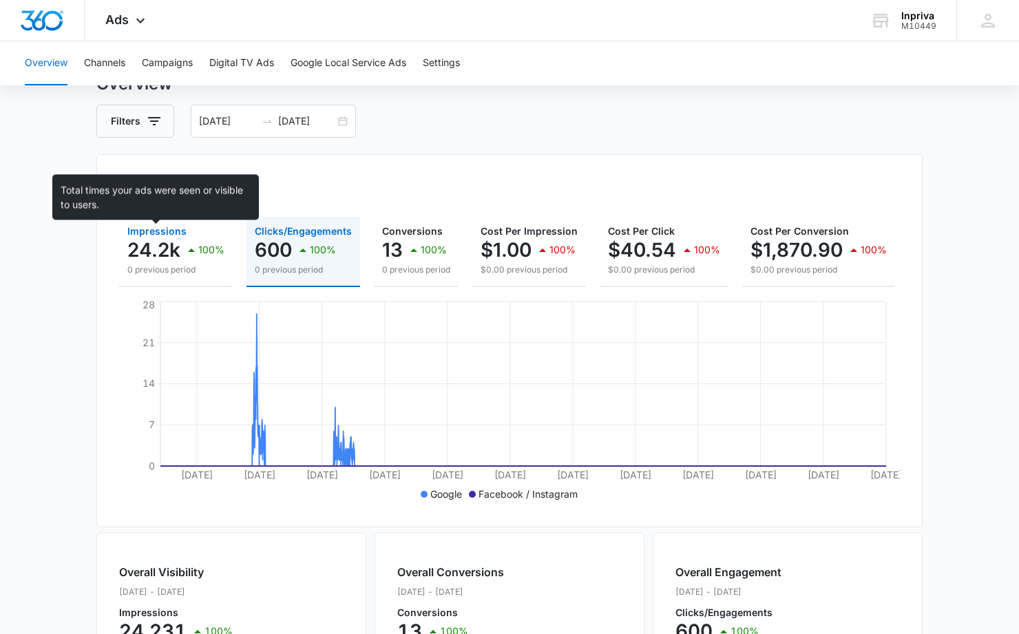
click at [164, 228] on span "Impressions" at bounding box center [156, 231] width 59 height 12
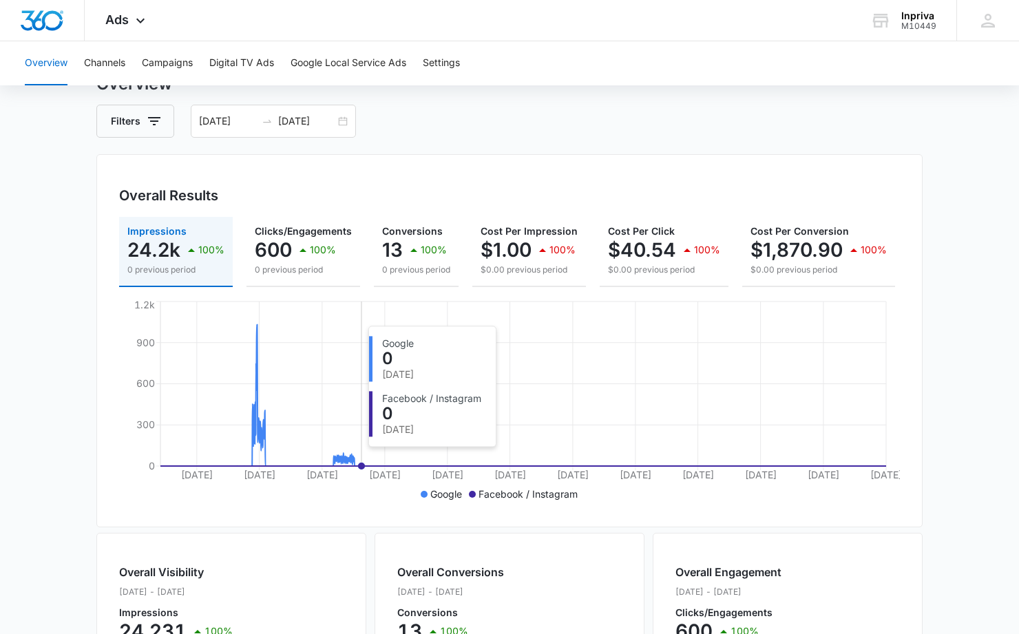
drag, startPoint x: 324, startPoint y: 459, endPoint x: 362, endPoint y: 464, distance: 37.6
click at [362, 464] on icon "Jun 9 Mar 9 Dec 9 Sep 9 Jun 9 Mar 9 Dec 9 Sep 9 Jun 9 Mar 9 Dec 9 Sep 9 0 300 6…" at bounding box center [509, 401] width 781 height 207
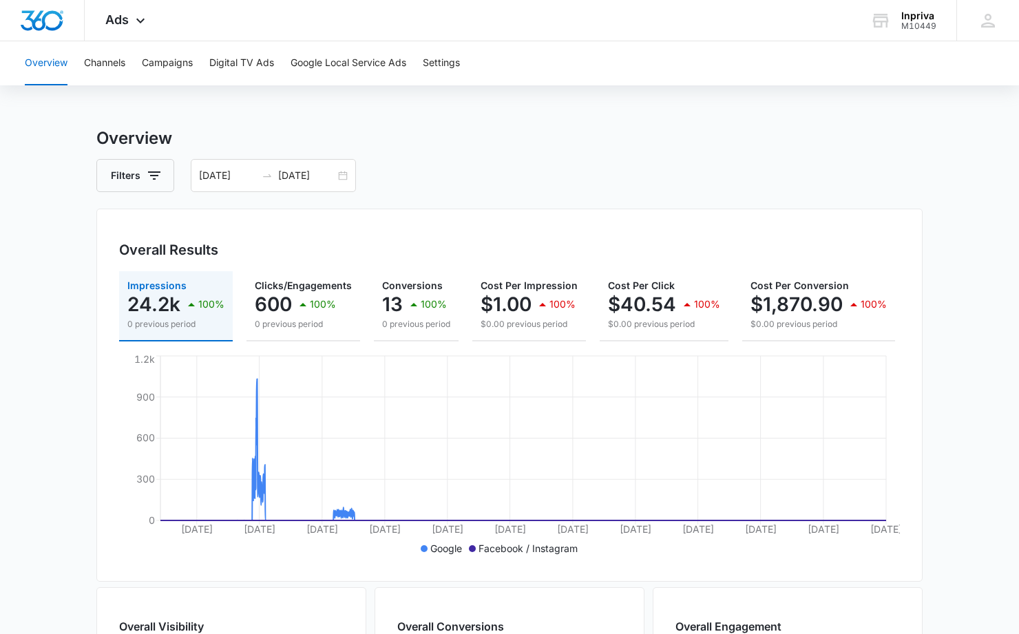
scroll to position [0, 0]
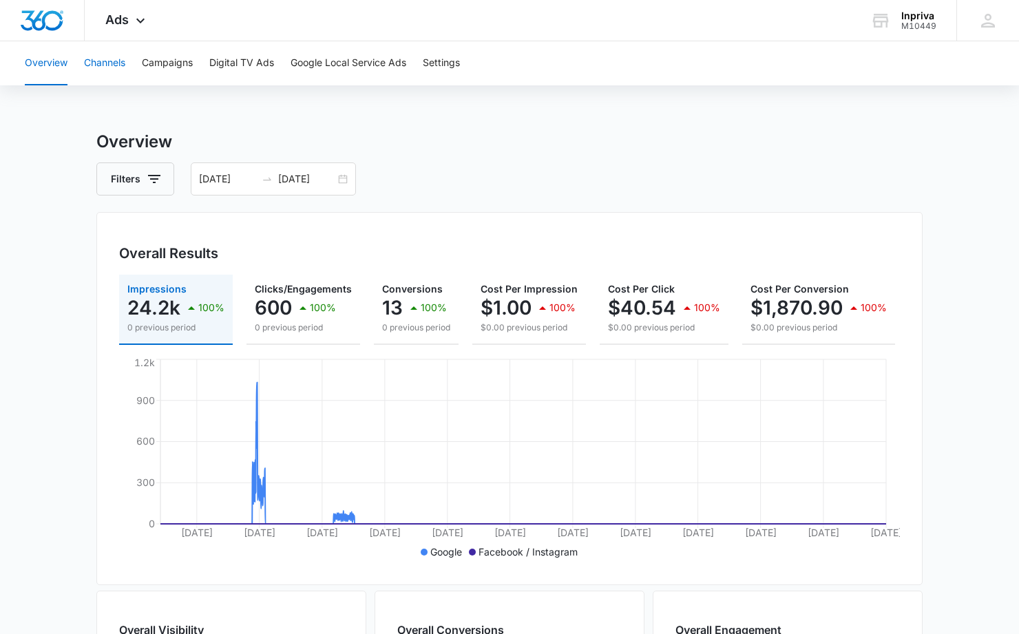
click at [116, 65] on button "Channels" at bounding box center [104, 63] width 41 height 44
click at [168, 65] on button "Campaigns" at bounding box center [167, 63] width 51 height 44
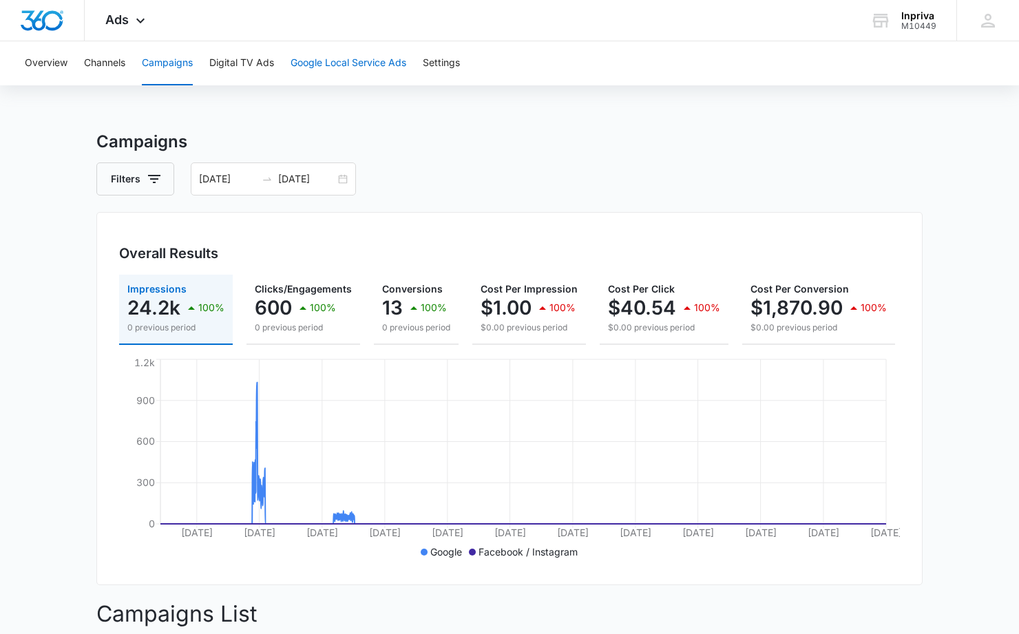
click at [344, 62] on button "Google Local Service Ads" at bounding box center [349, 63] width 116 height 44
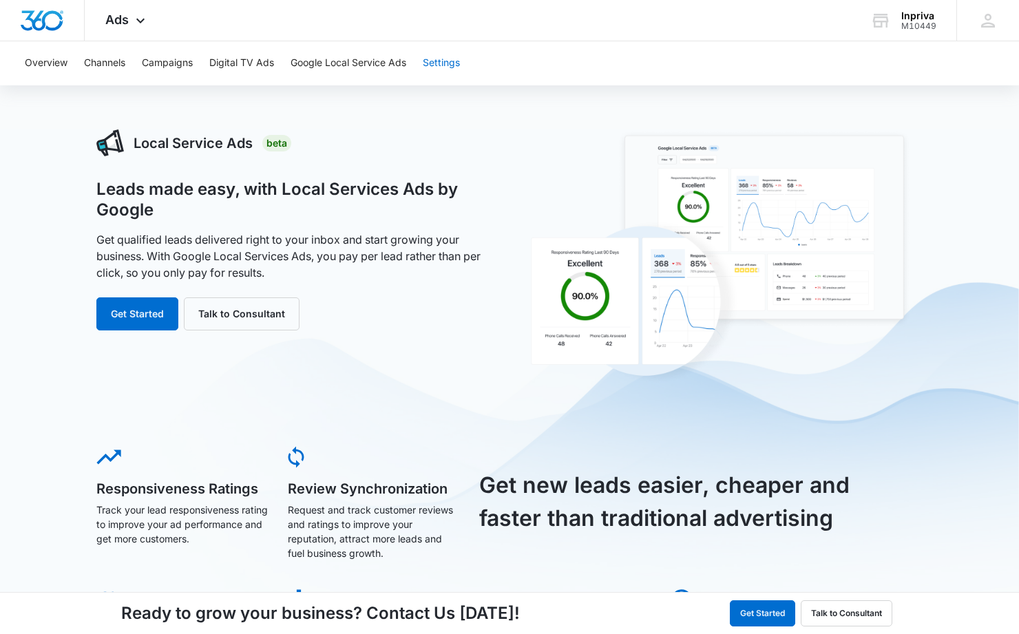
click at [452, 67] on button "Settings" at bounding box center [441, 63] width 37 height 44
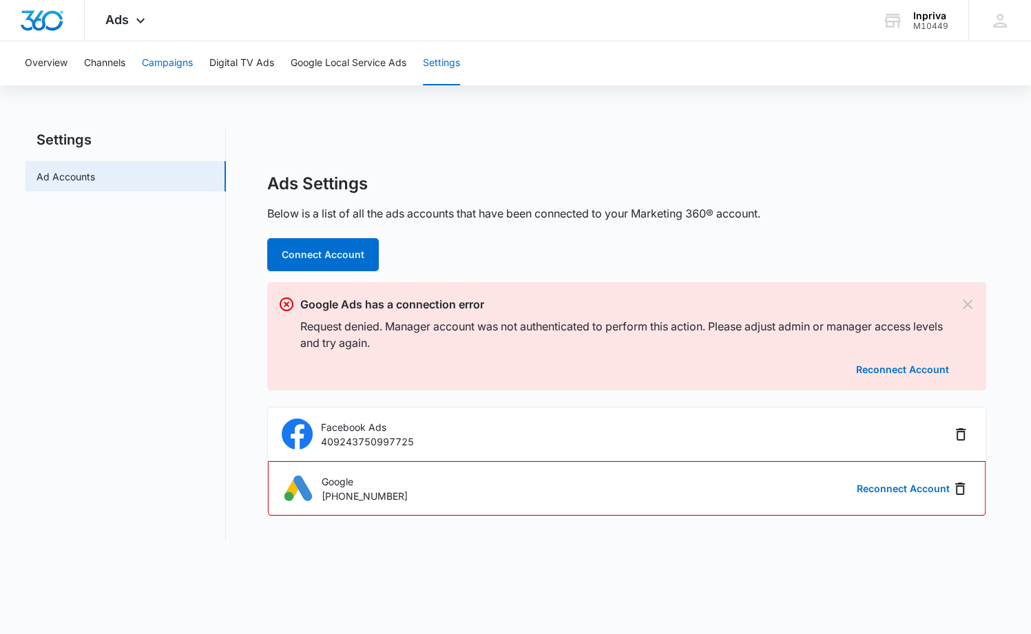
click at [180, 65] on button "Campaigns" at bounding box center [167, 63] width 51 height 44
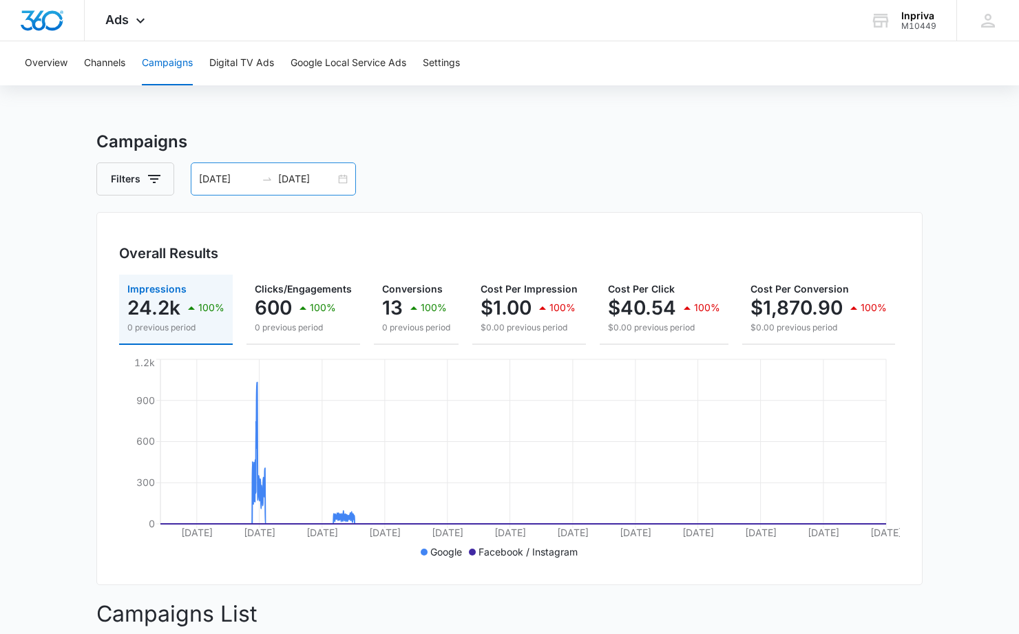
click at [249, 177] on input "01/01/2017" at bounding box center [227, 179] width 57 height 15
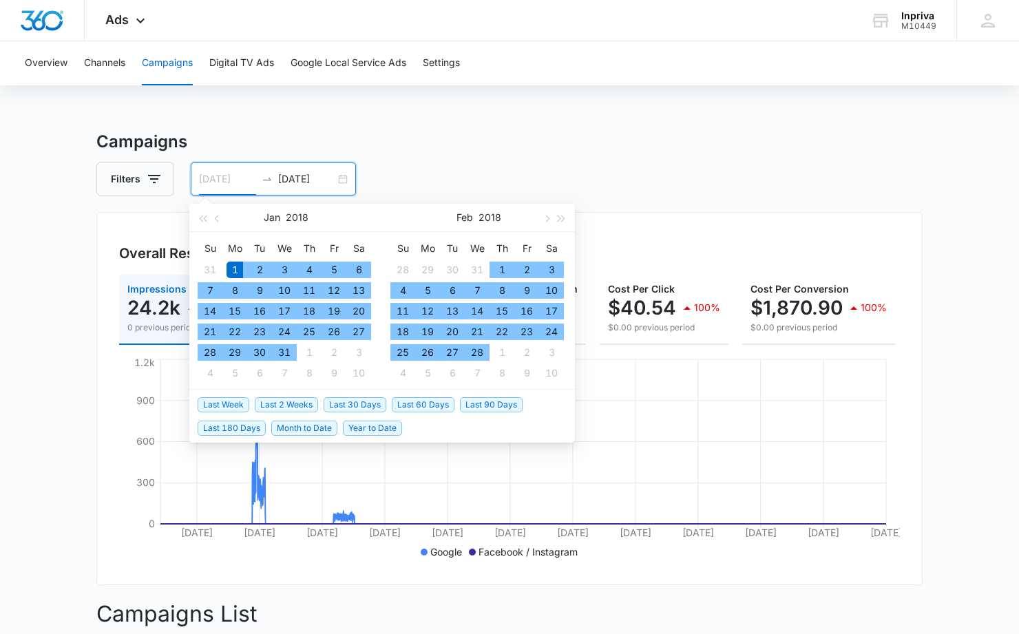
click at [238, 265] on div "1" at bounding box center [235, 270] width 17 height 17
type input "01/01/2018"
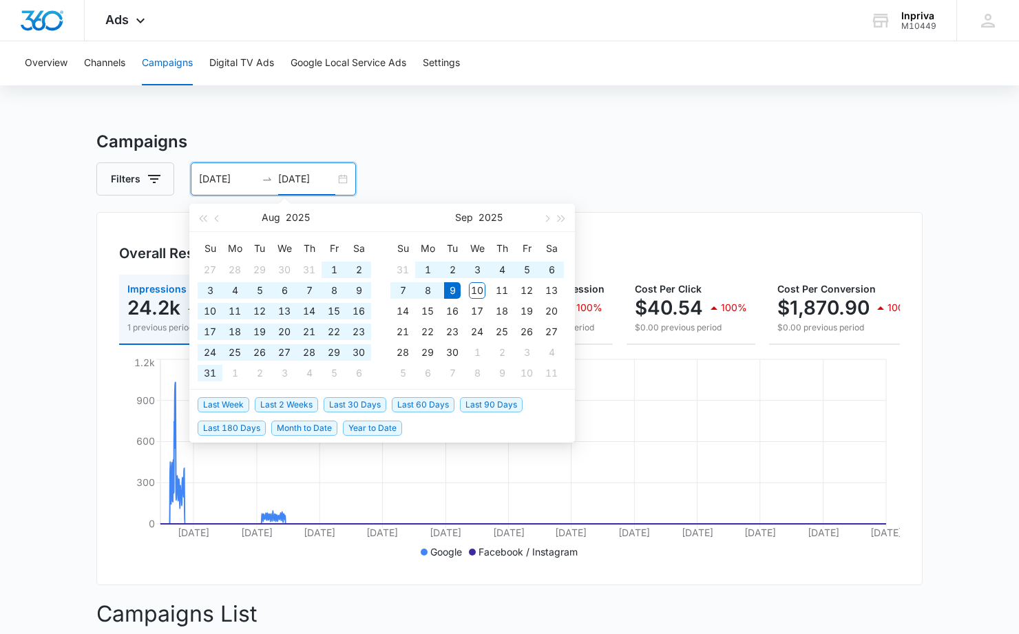
click at [284, 178] on input "09/09/2025" at bounding box center [306, 179] width 57 height 15
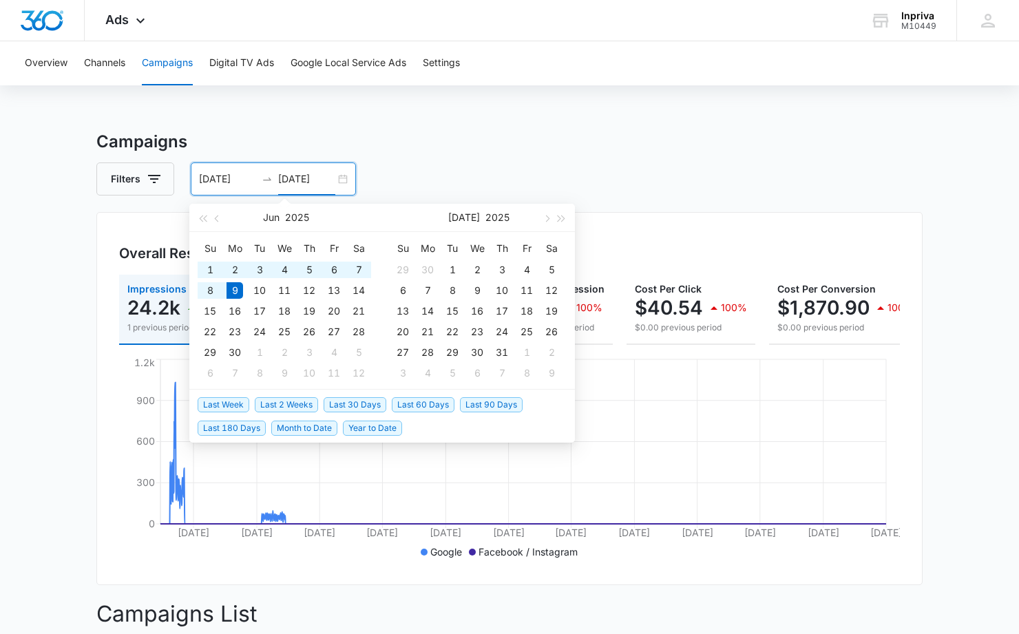
click at [302, 178] on input "06/09/2025" at bounding box center [306, 179] width 57 height 15
drag, startPoint x: 329, startPoint y: 178, endPoint x: 320, endPoint y: 178, distance: 9.6
click at [320, 178] on input "06/01/2025" at bounding box center [306, 179] width 57 height 15
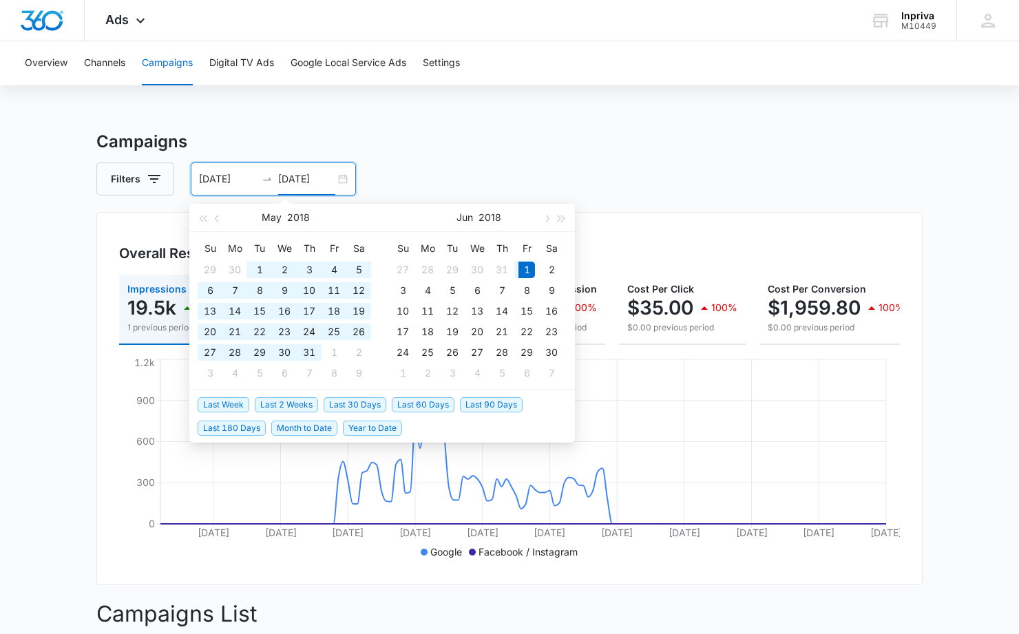
type input "06/01/2018"
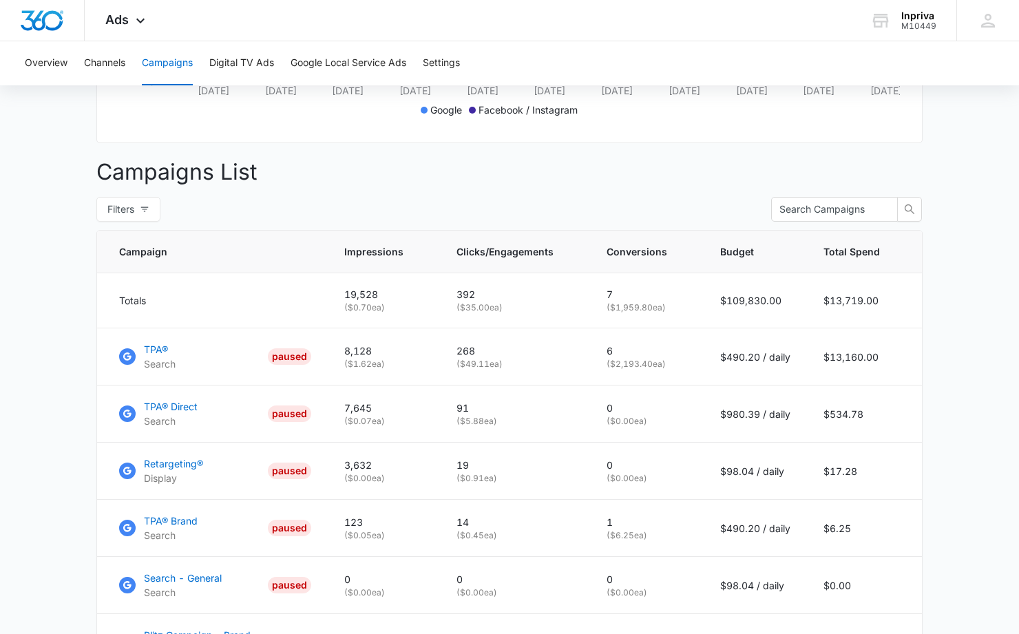
scroll to position [408, 0]
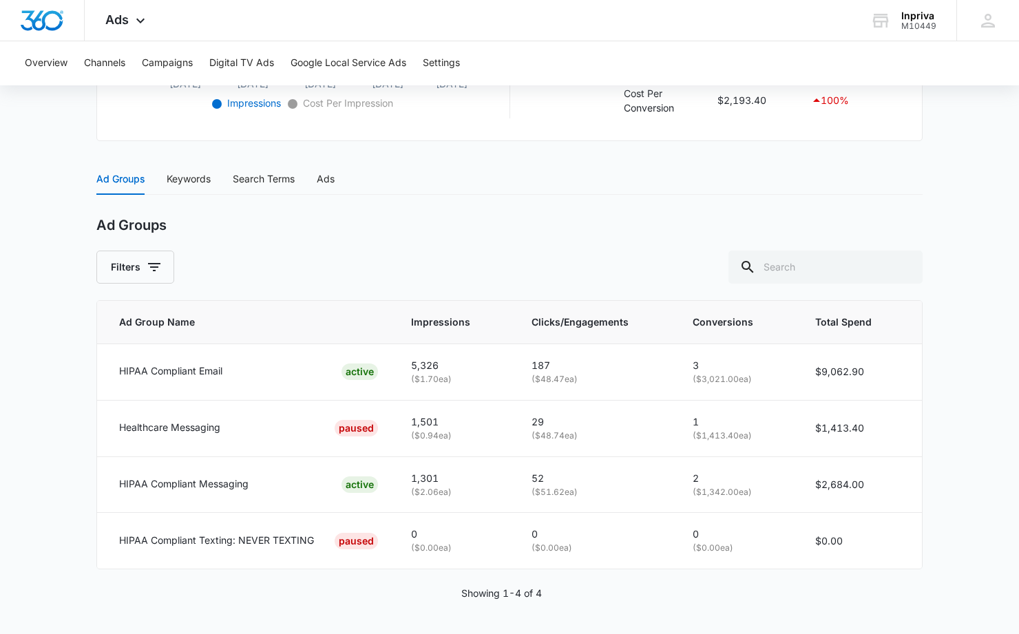
scroll to position [506, 0]
